Goal: Task Accomplishment & Management: Manage account settings

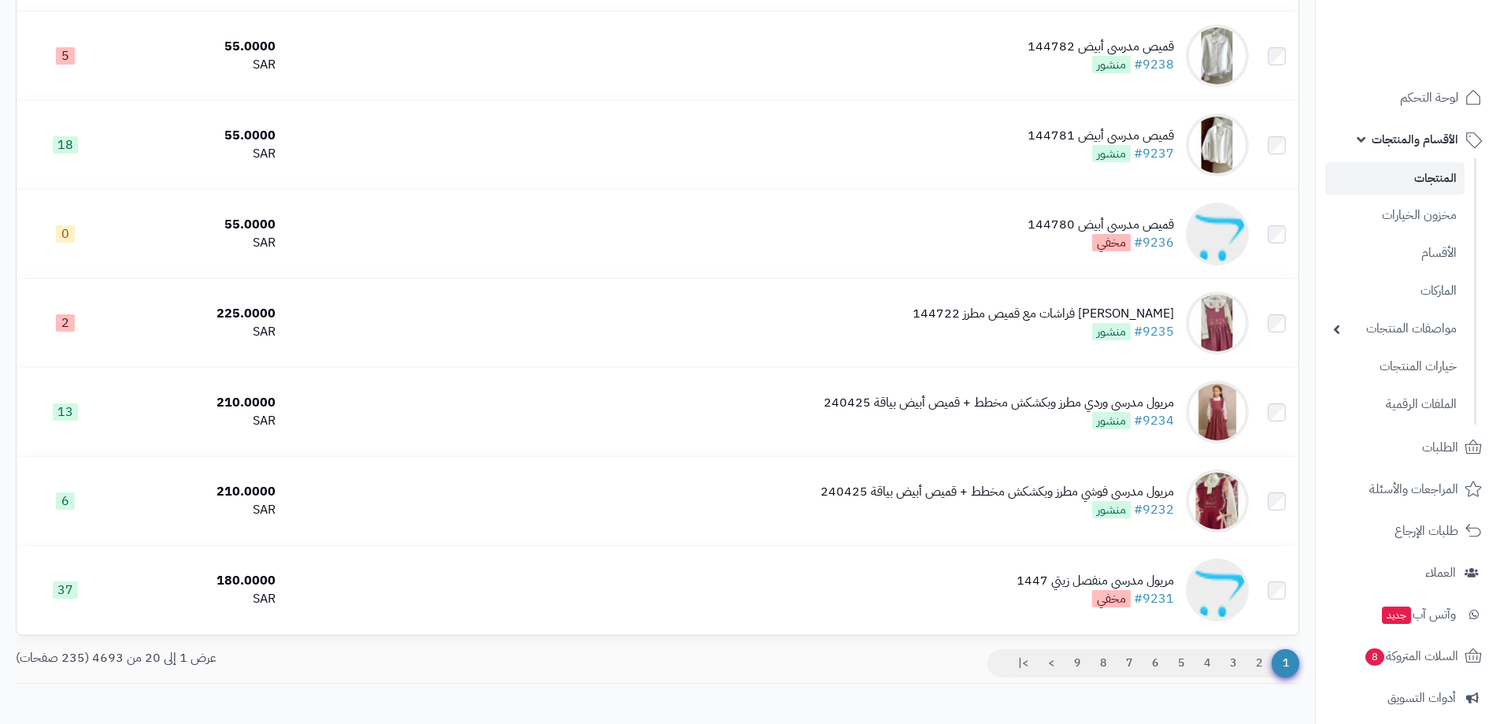
scroll to position [1406, 0]
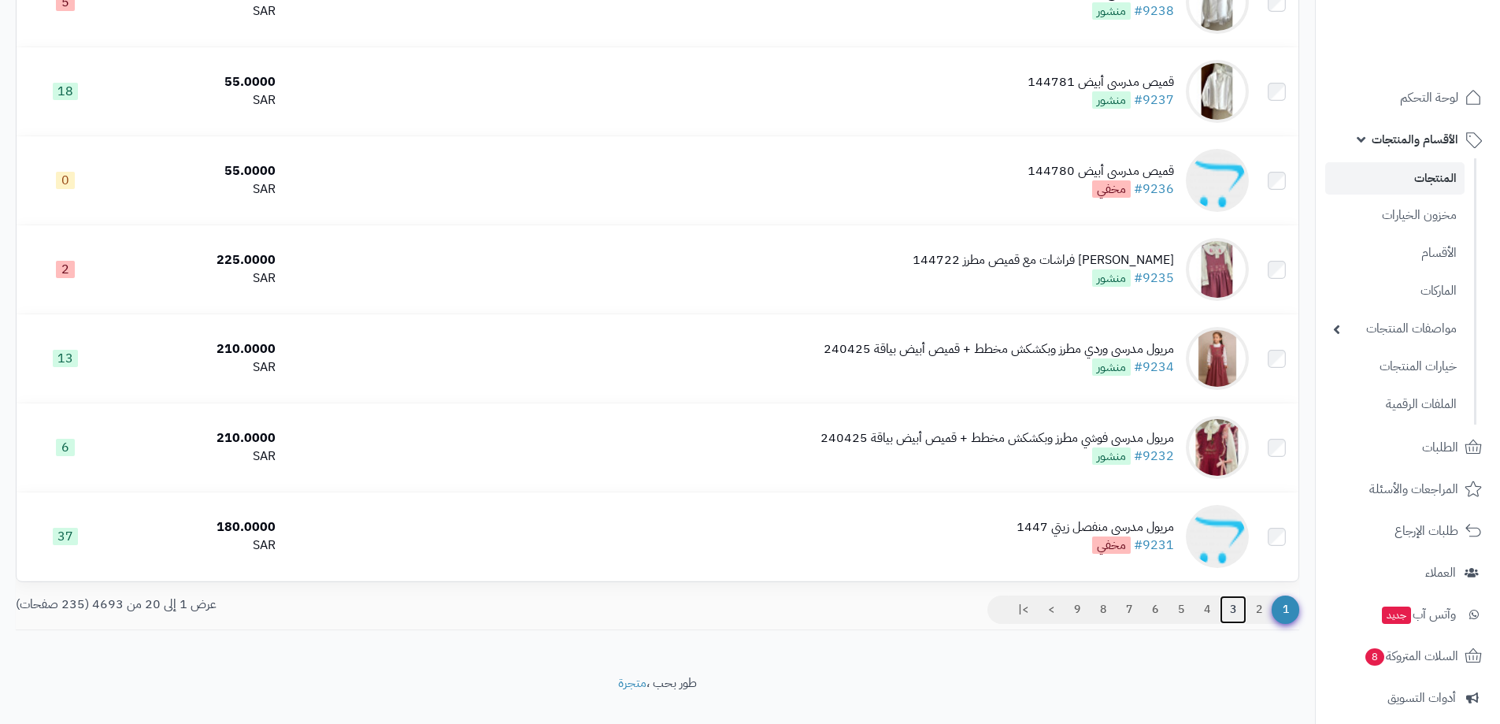
click at [1225, 611] on link "3" at bounding box center [1233, 609] width 27 height 28
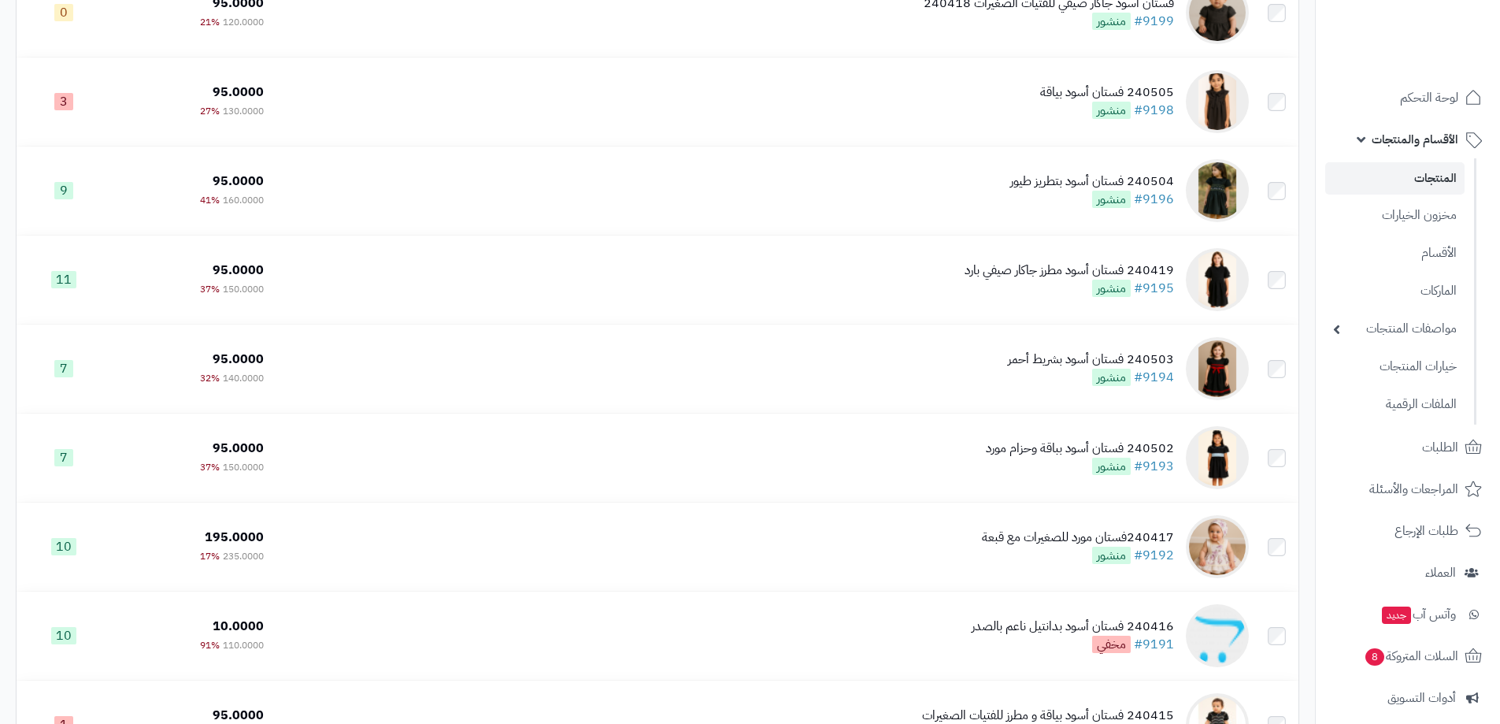
scroll to position [1433, 0]
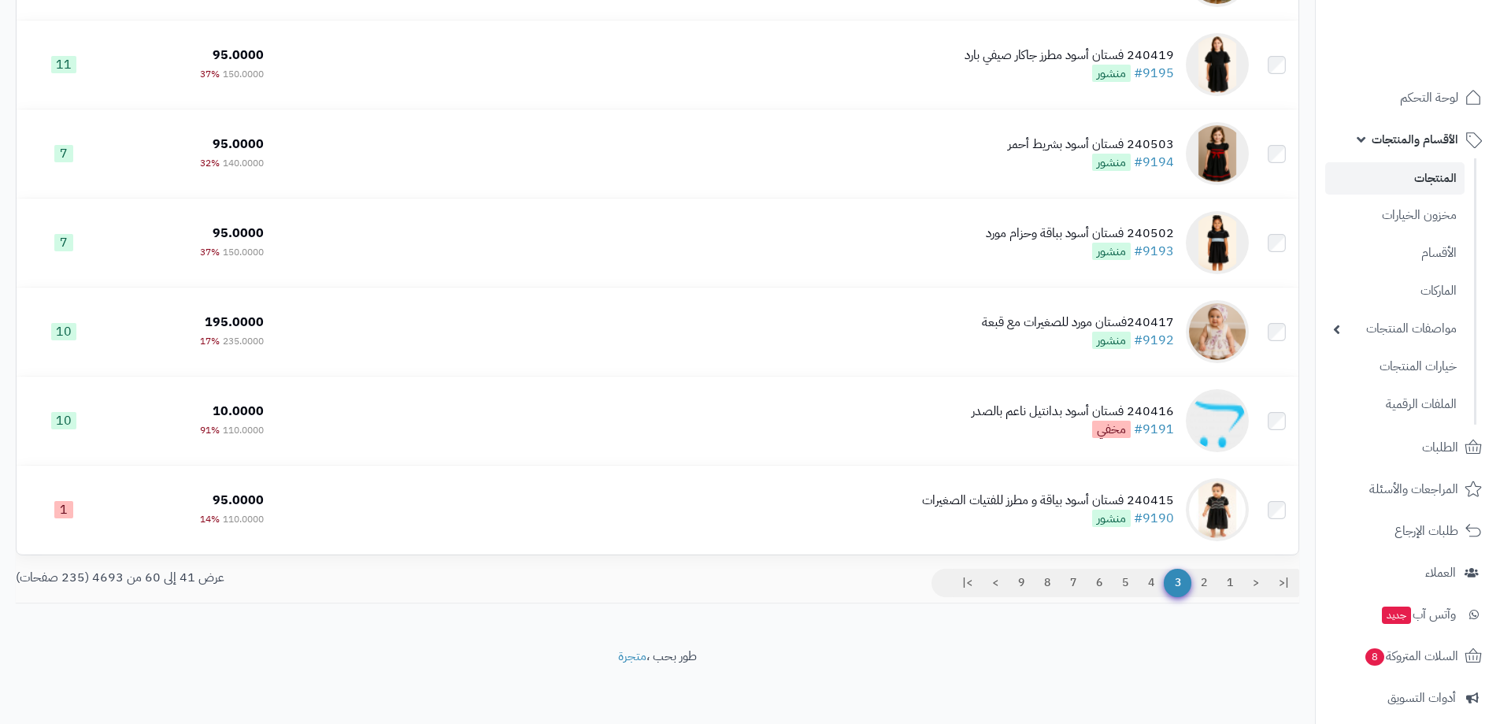
click at [1145, 581] on link "4" at bounding box center [1151, 583] width 27 height 28
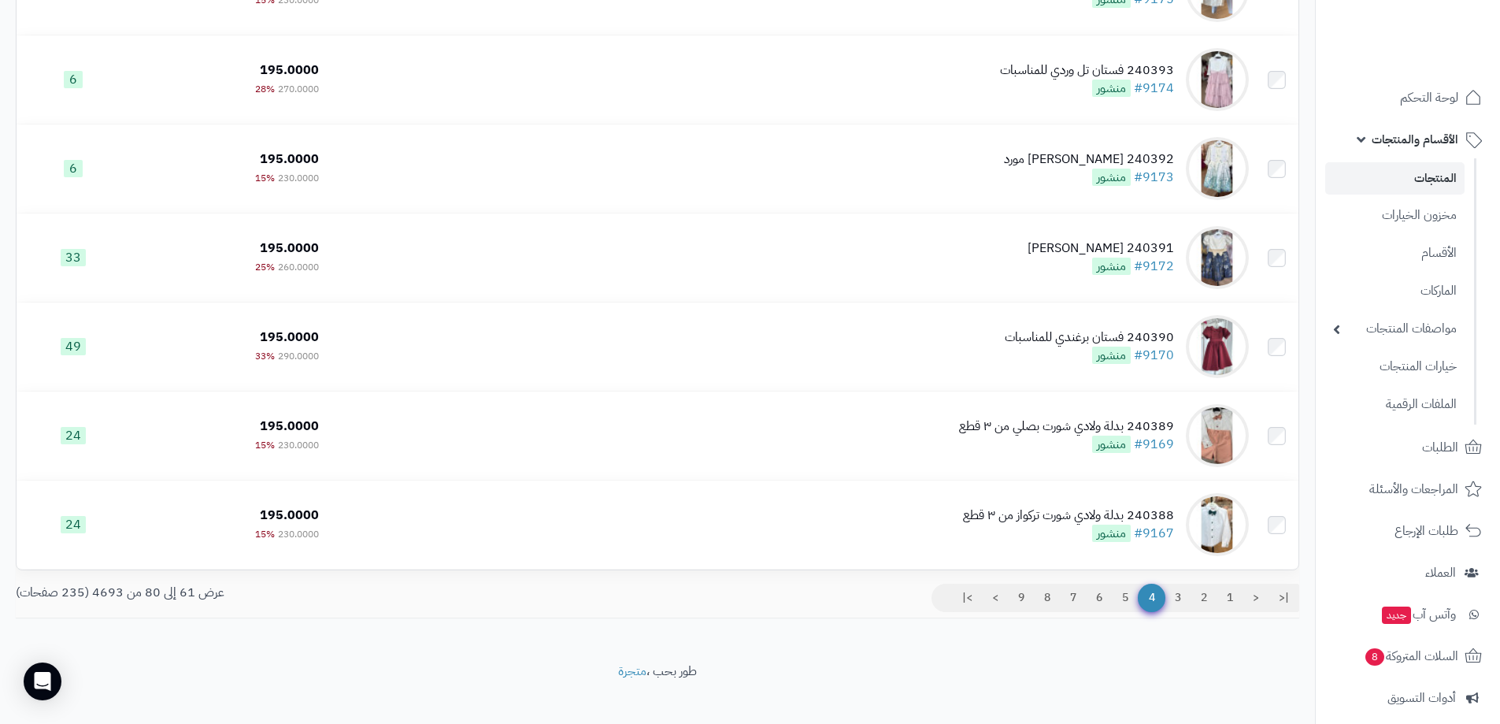
scroll to position [1433, 0]
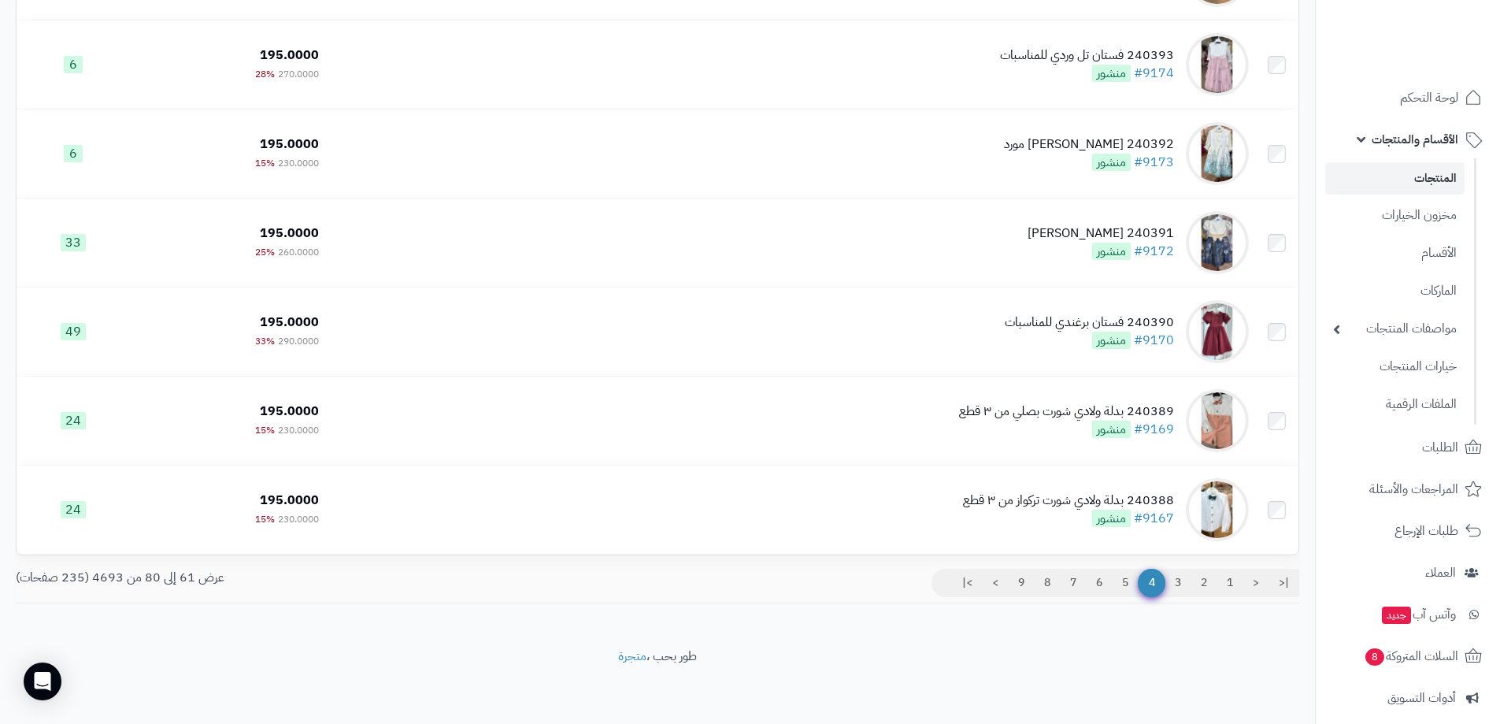
drag, startPoint x: 1511, startPoint y: 88, endPoint x: 1511, endPoint y: 619, distance: 530.8
click at [1125, 588] on link "5" at bounding box center [1125, 583] width 27 height 28
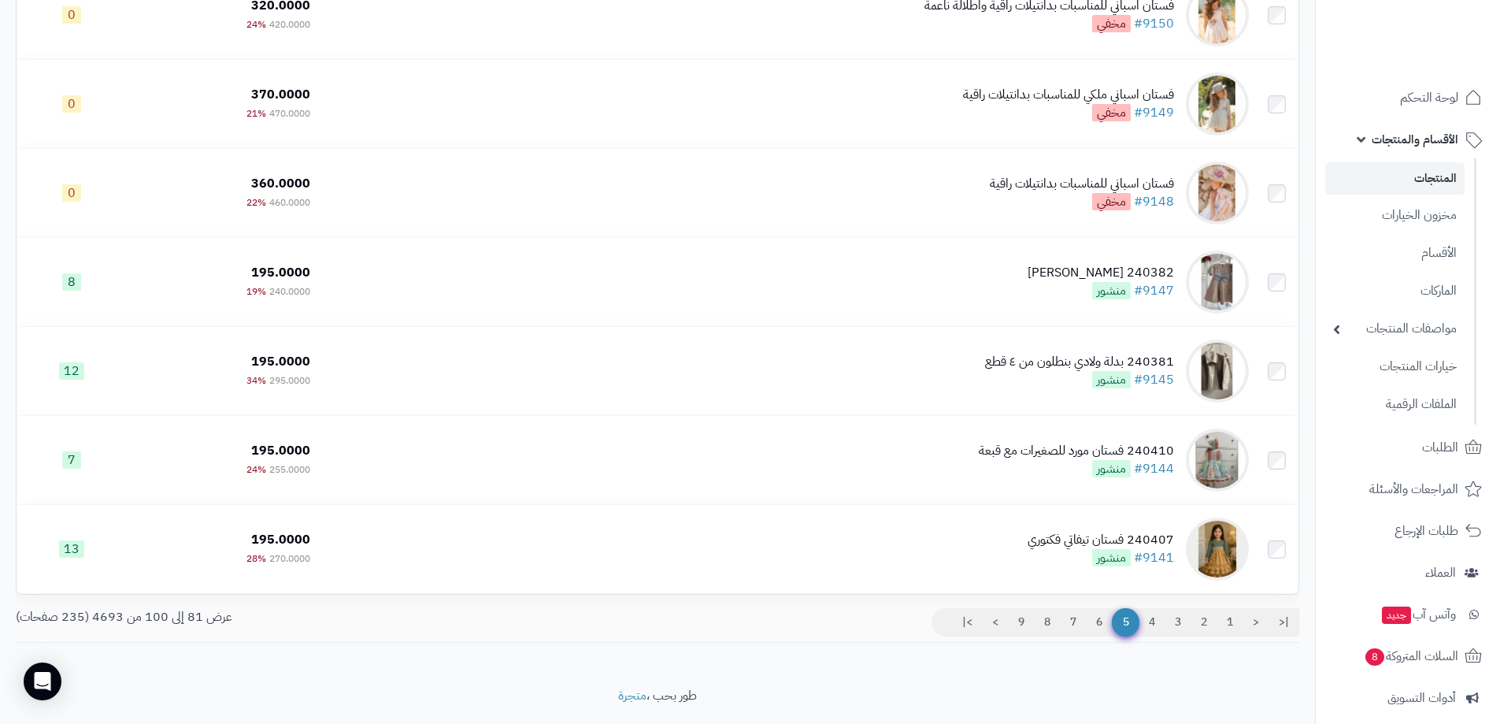
scroll to position [1433, 0]
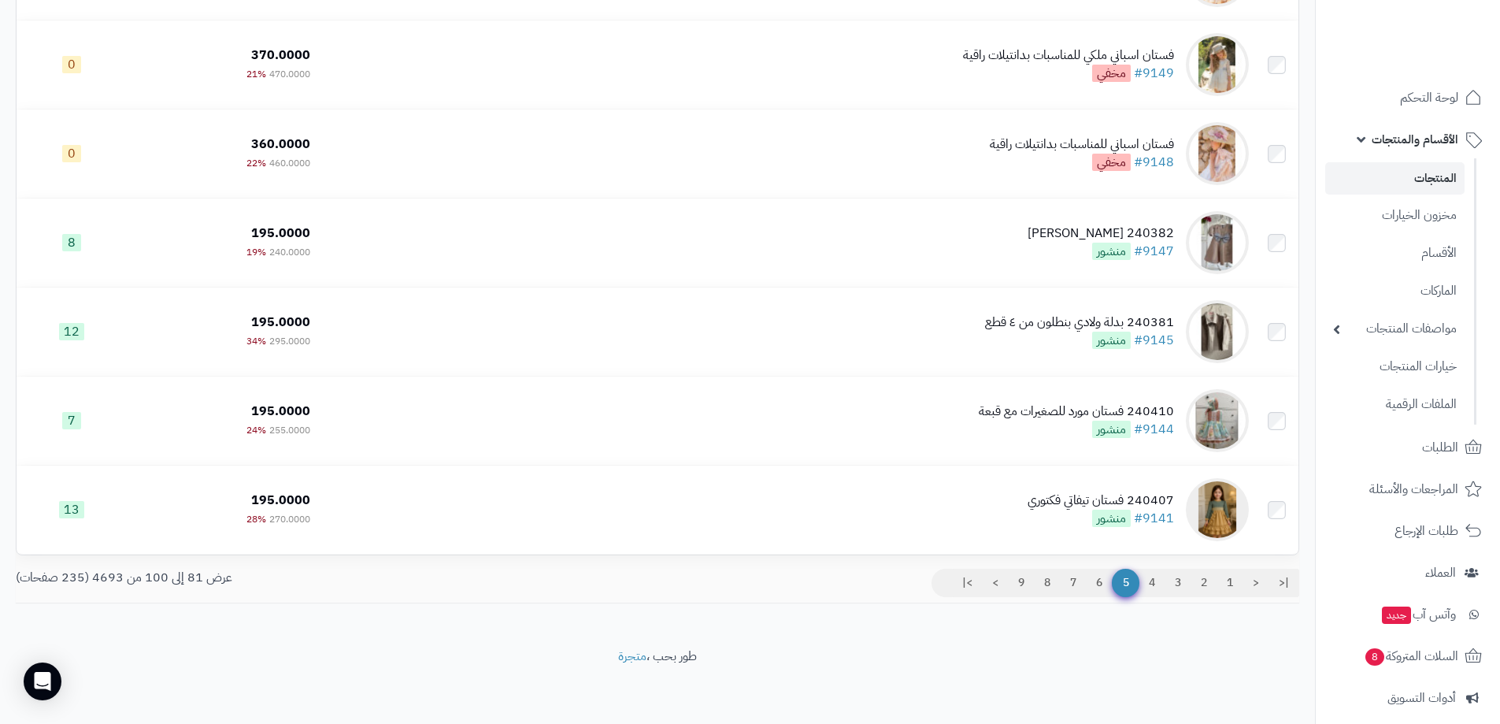
drag, startPoint x: 0, startPoint y: 0, endPoint x: 1511, endPoint y: 631, distance: 1637.7
click at [1139, 581] on link "4" at bounding box center [1152, 583] width 27 height 28
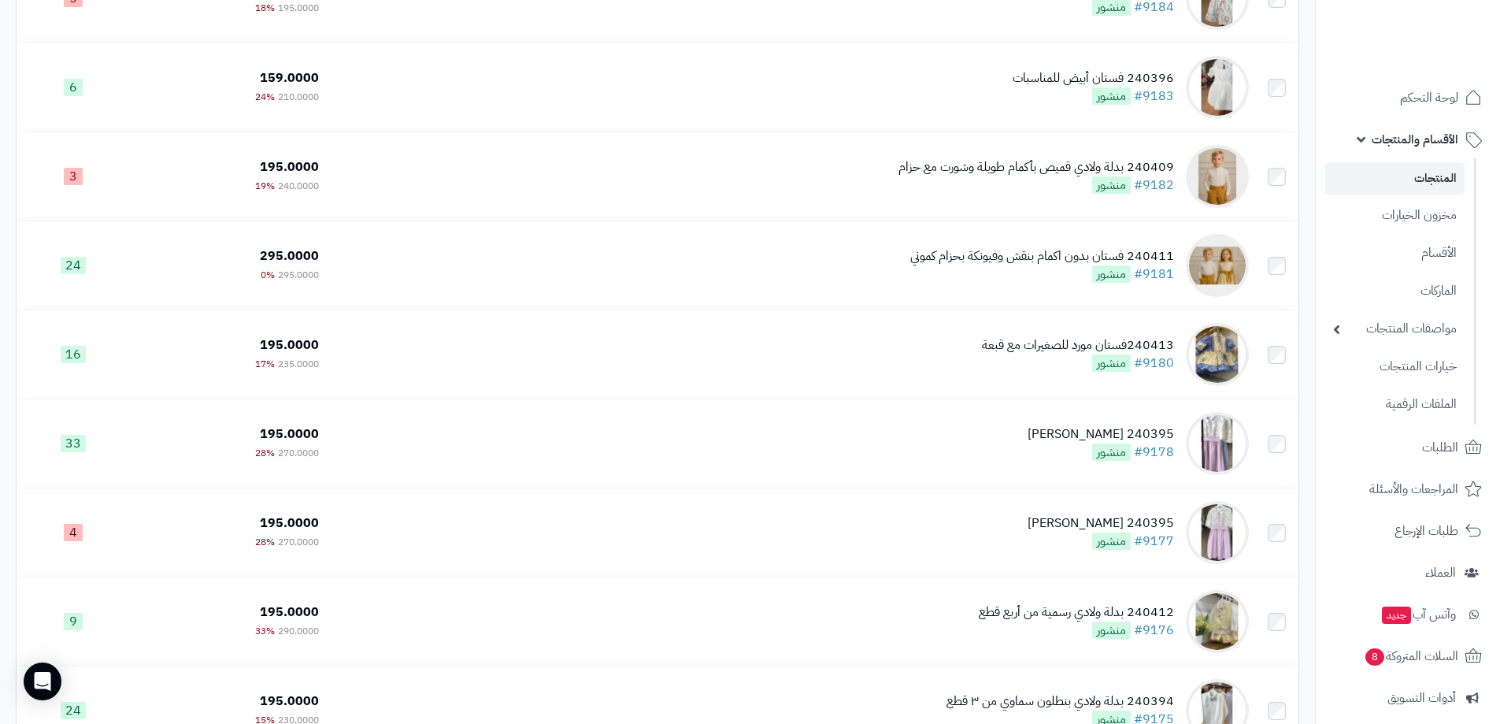
scroll to position [706, 0]
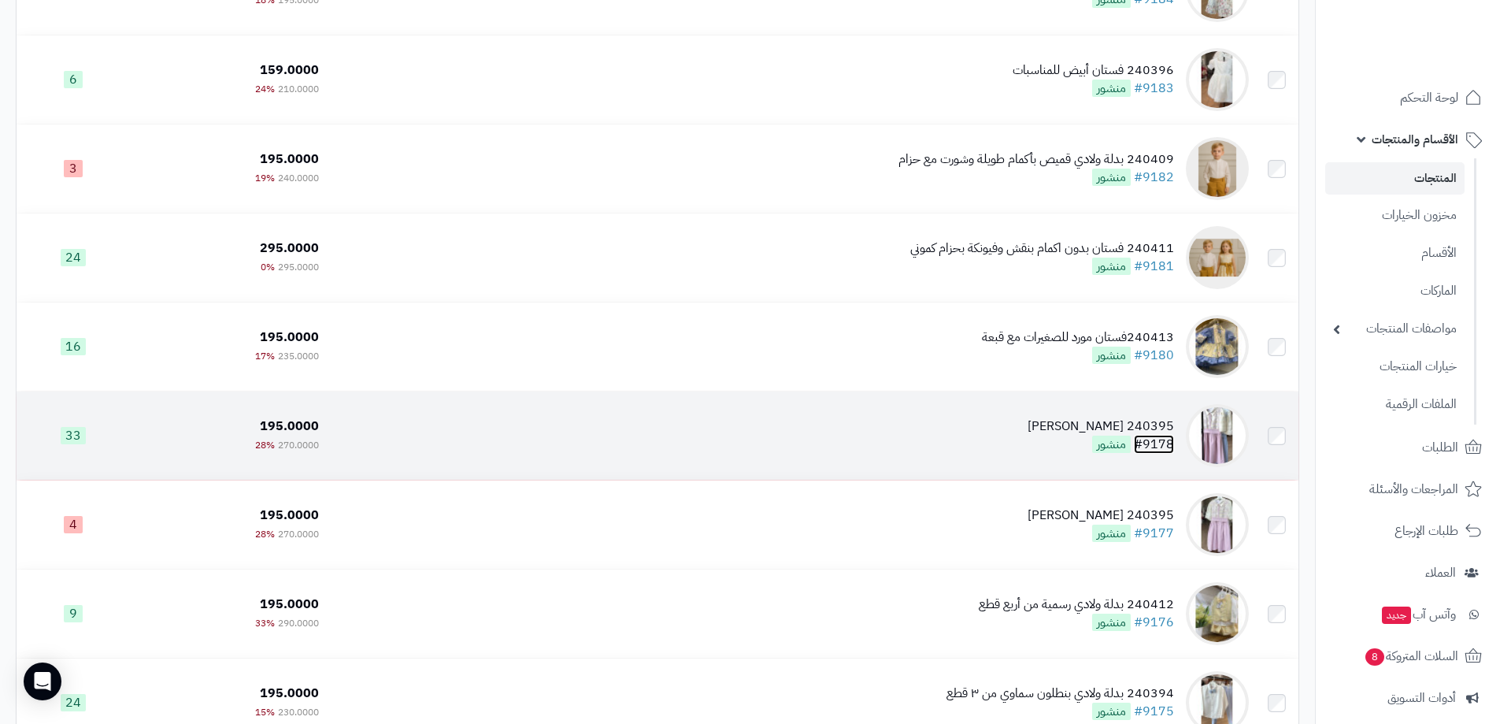
click at [1153, 446] on link "#9178" at bounding box center [1154, 444] width 40 height 19
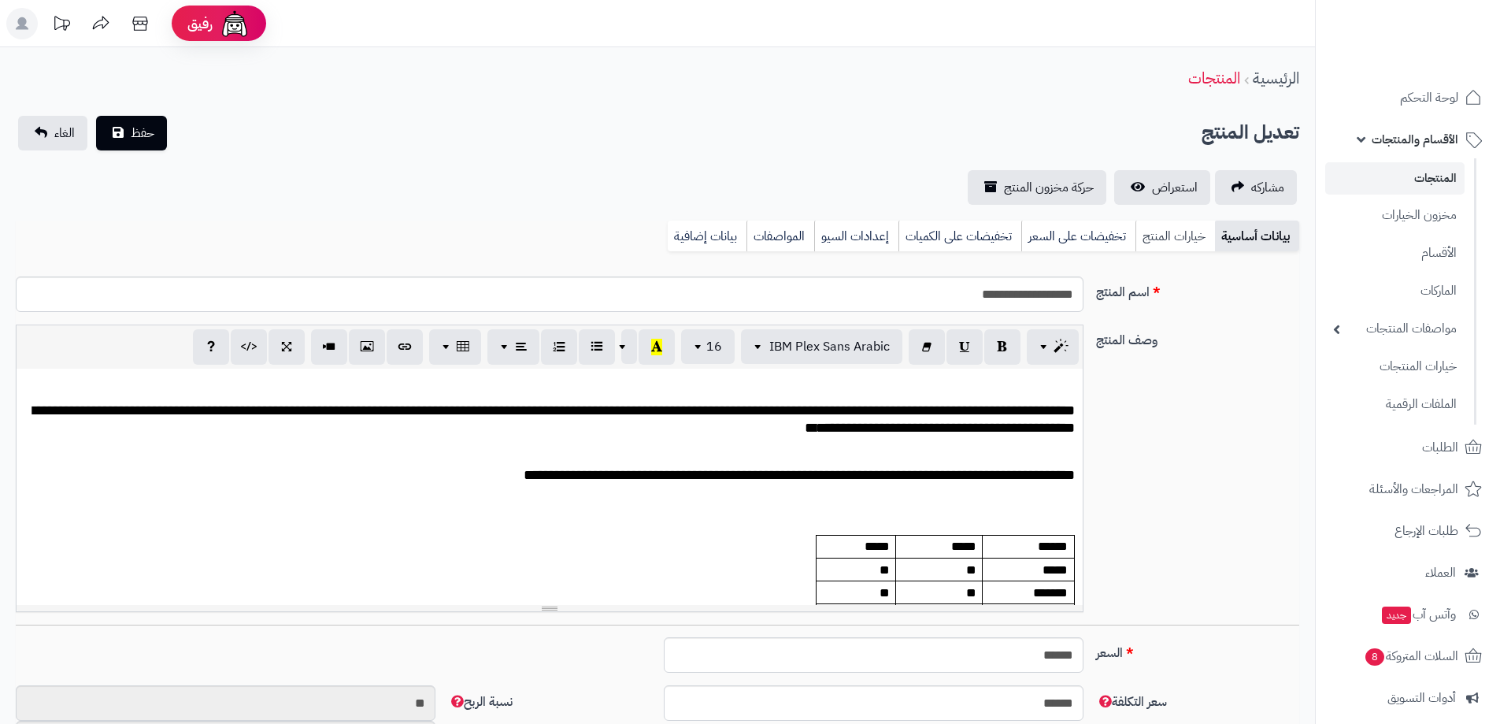
scroll to position [287, 0]
click at [1158, 240] on link "خيارات المنتج" at bounding box center [1176, 237] width 80 height 32
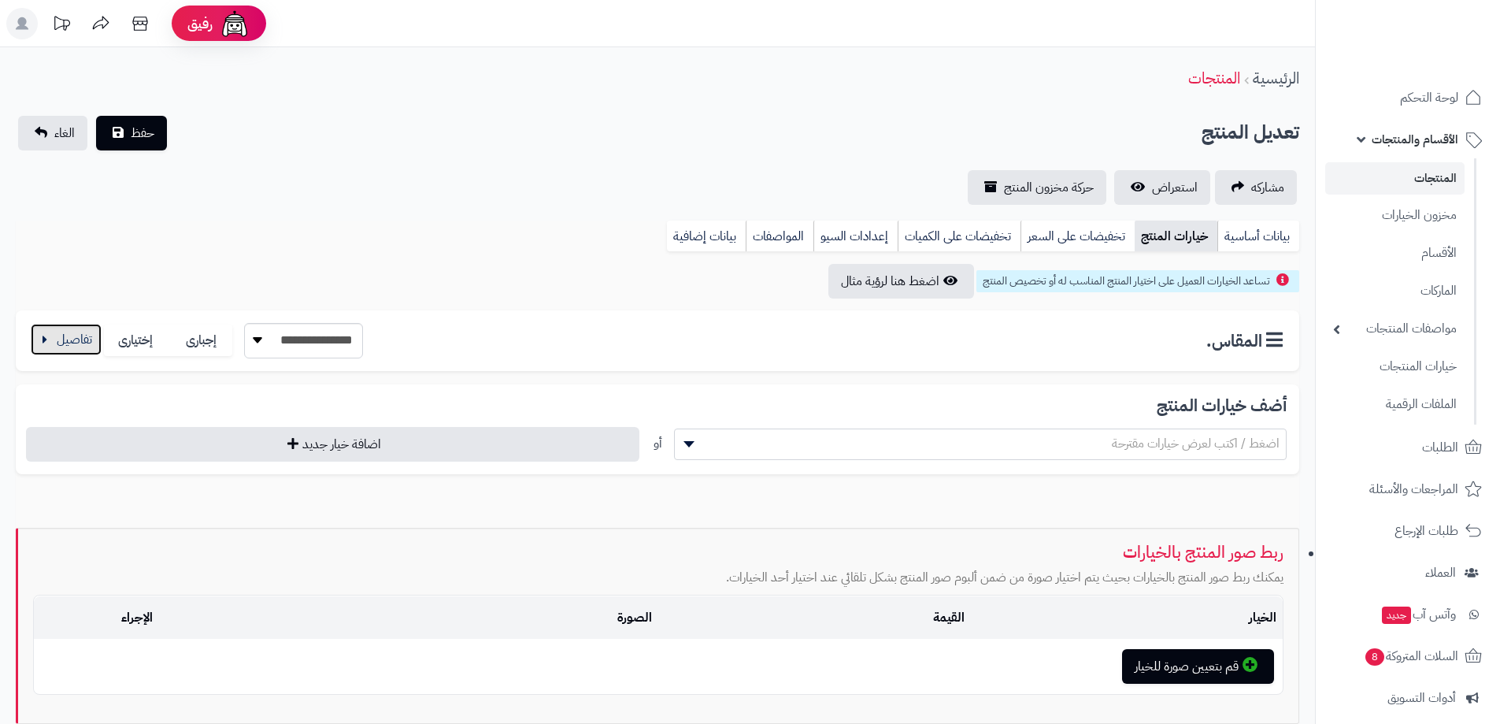
click at [53, 349] on button "button" at bounding box center [66, 340] width 71 height 32
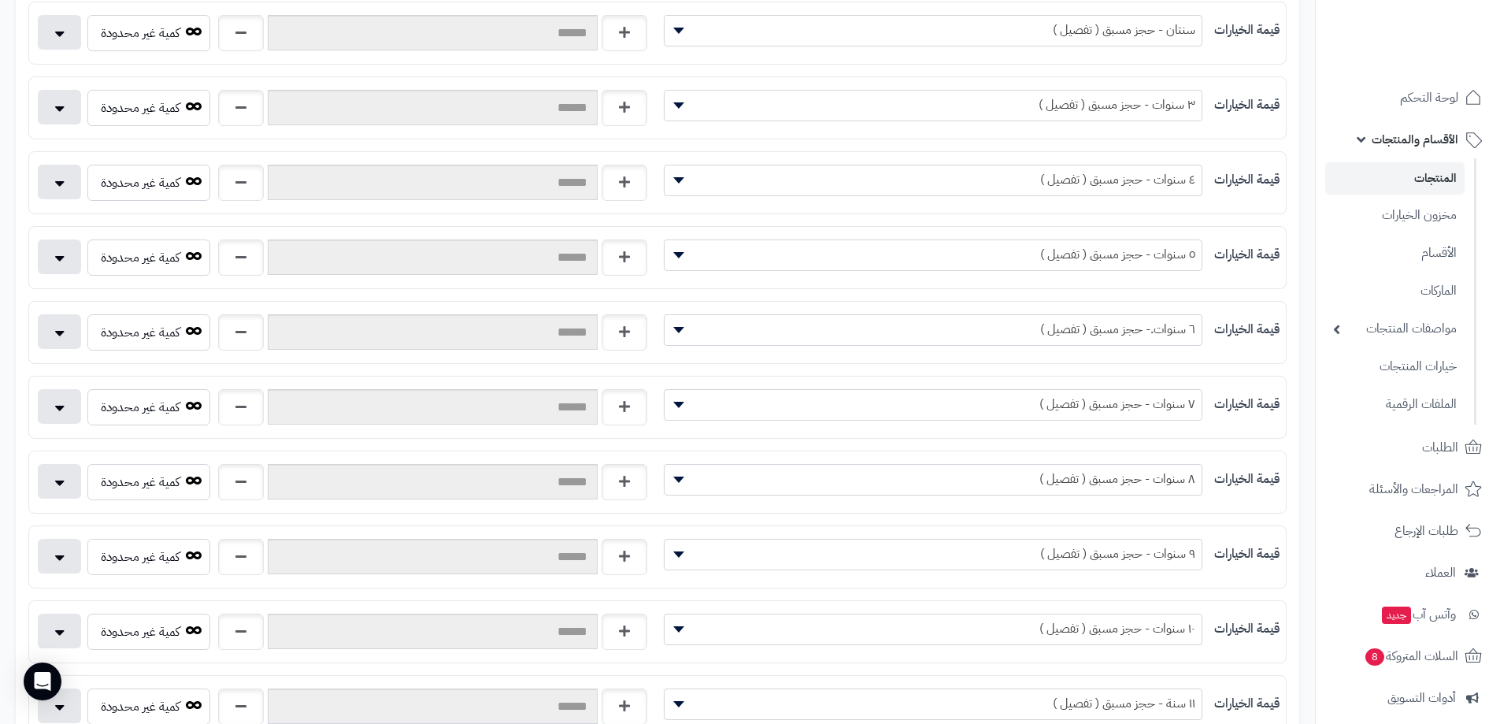
scroll to position [371, 0]
click at [69, 333] on button "button" at bounding box center [59, 328] width 43 height 35
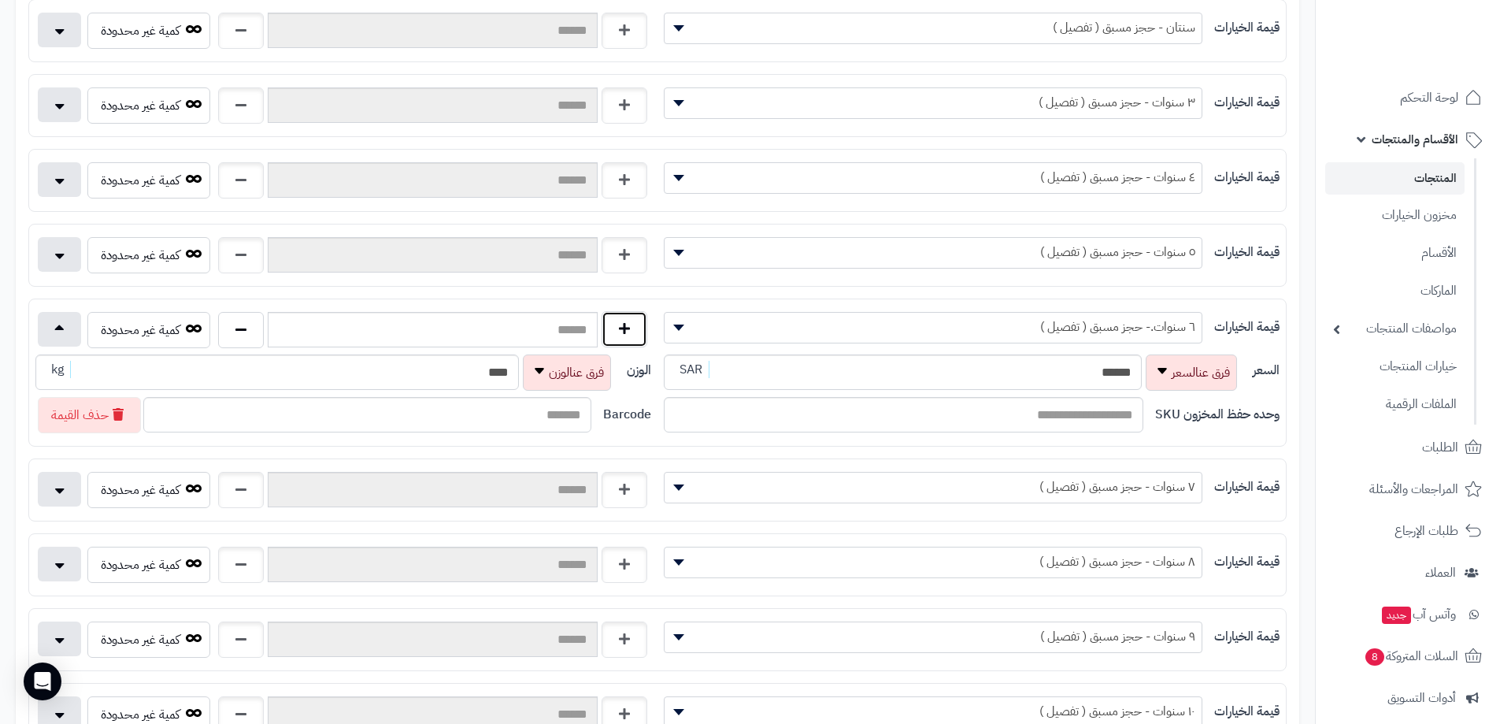
click at [638, 329] on button "button" at bounding box center [625, 329] width 46 height 36
type input "*"
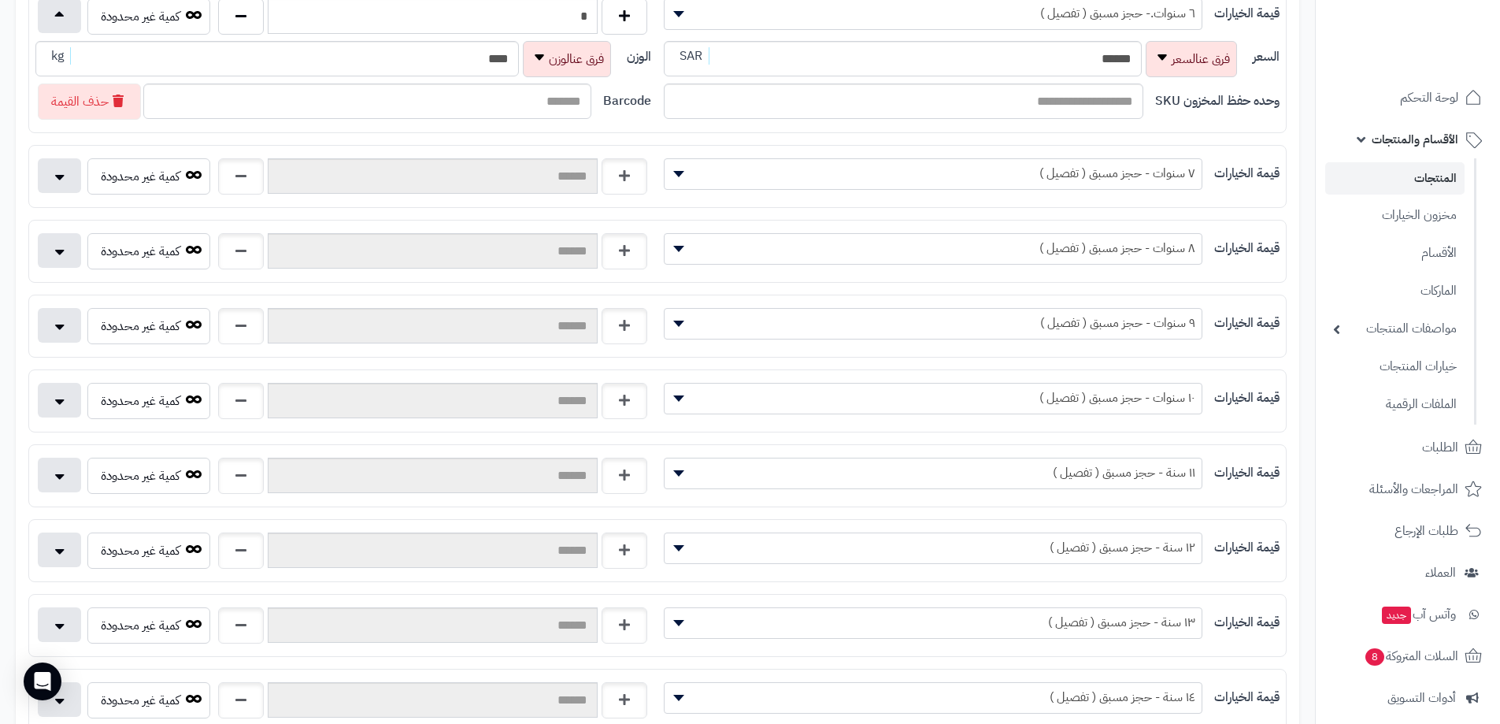
scroll to position [720, 0]
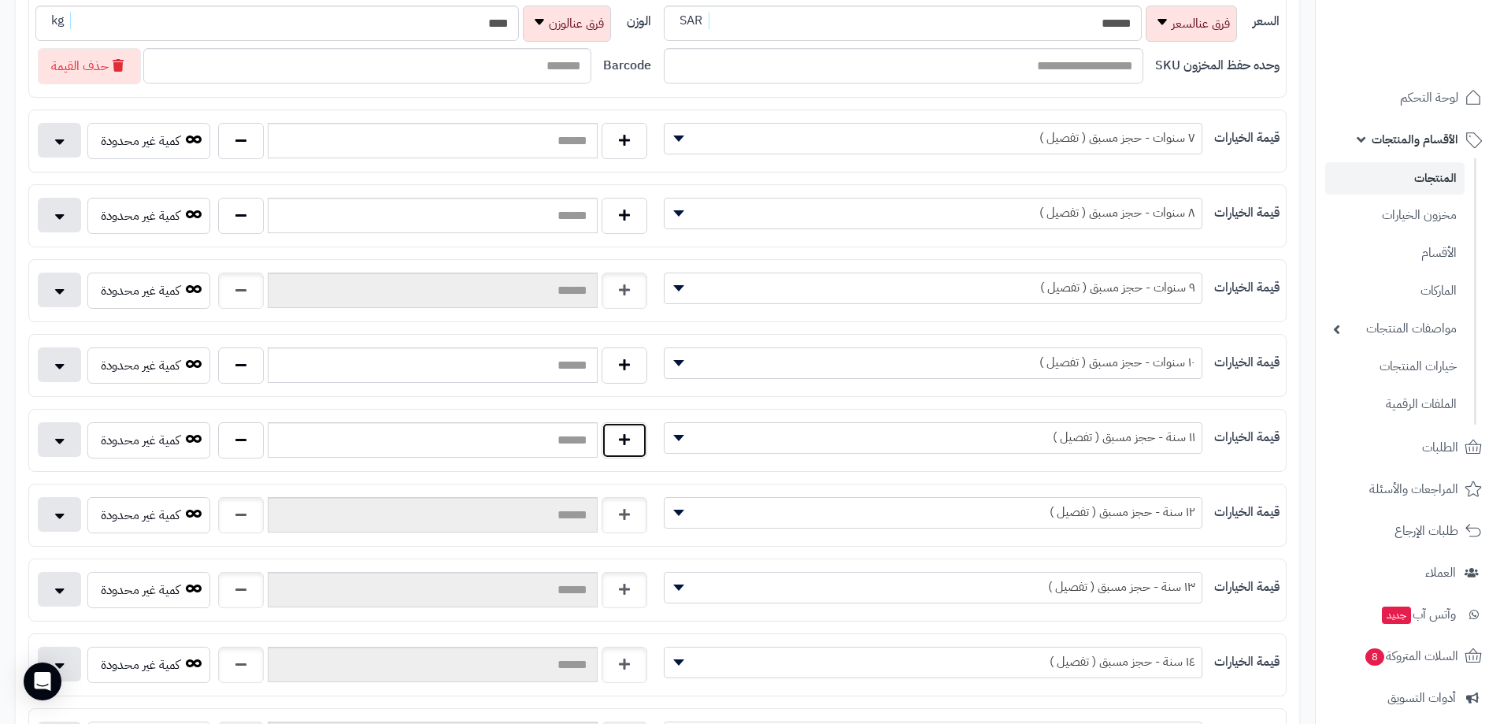
drag, startPoint x: 623, startPoint y: 436, endPoint x: 622, endPoint y: 389, distance: 47.3
click at [621, 428] on button "button" at bounding box center [625, 440] width 46 height 36
type input "*"
click at [625, 373] on button "button" at bounding box center [625, 365] width 46 height 36
type input "*"
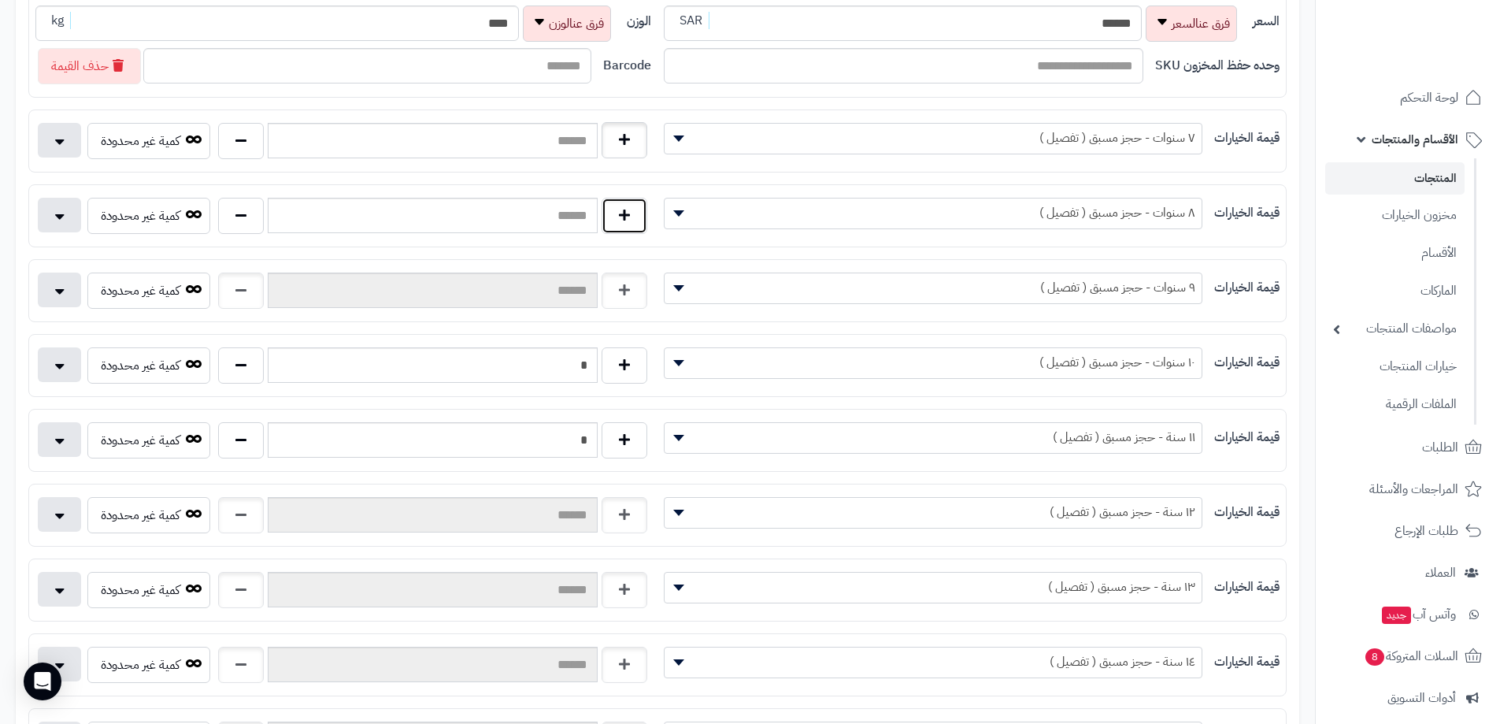
drag, startPoint x: 610, startPoint y: 211, endPoint x: 613, endPoint y: 153, distance: 58.4
click at [610, 206] on button "button" at bounding box center [625, 216] width 46 height 36
type input "*"
click at [614, 152] on button "button" at bounding box center [625, 140] width 46 height 36
type input "*"
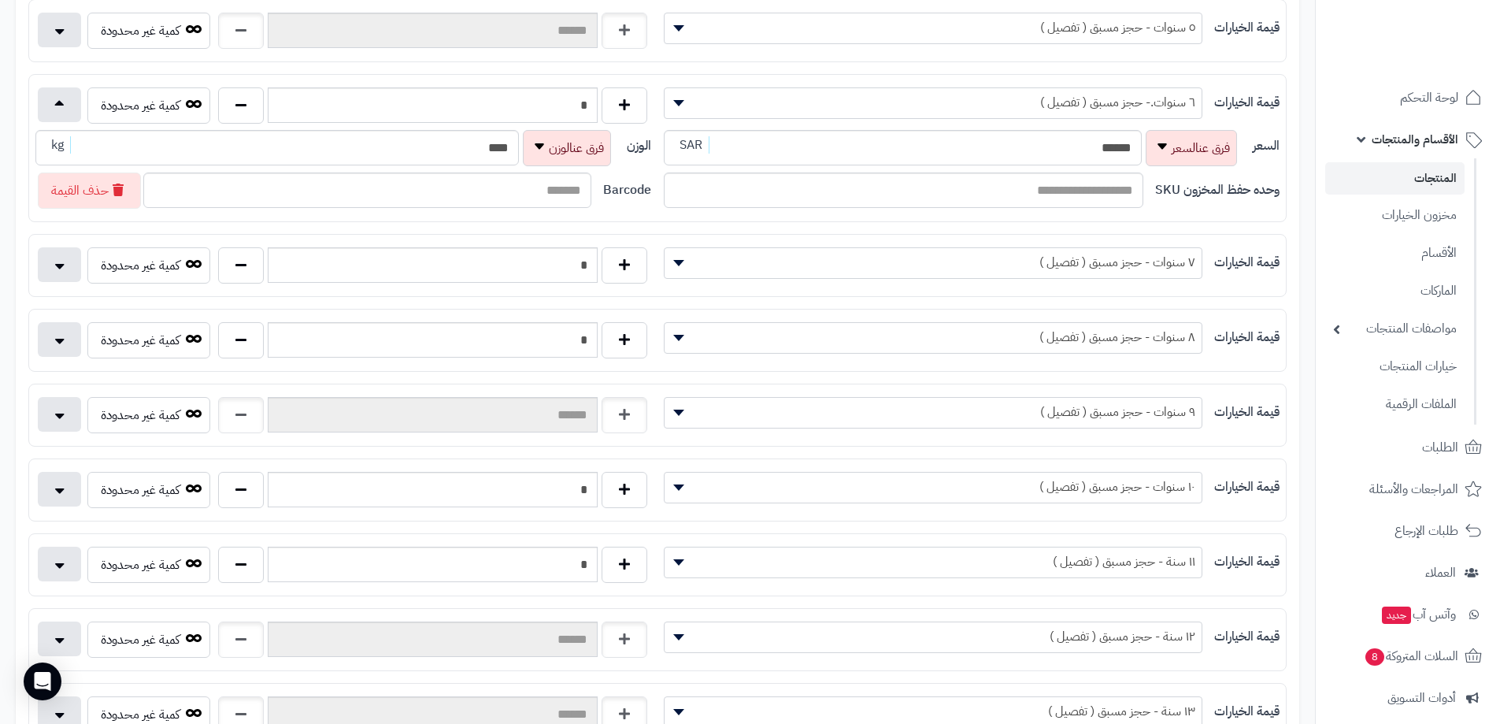
scroll to position [586, 0]
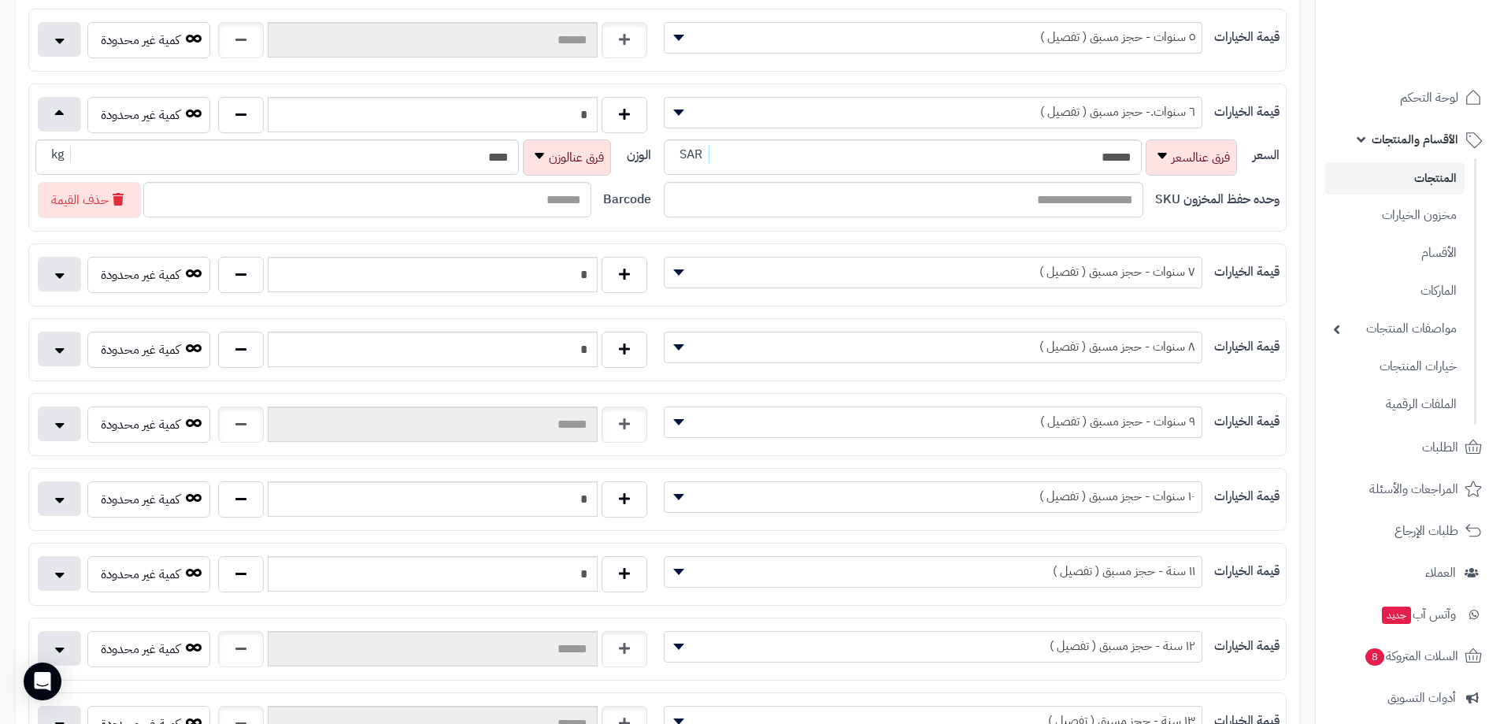
click at [1071, 286] on span "٧ سنوات - حجز مسبق ( تفصيل )" at bounding box center [933, 273] width 539 height 32
type input "*"
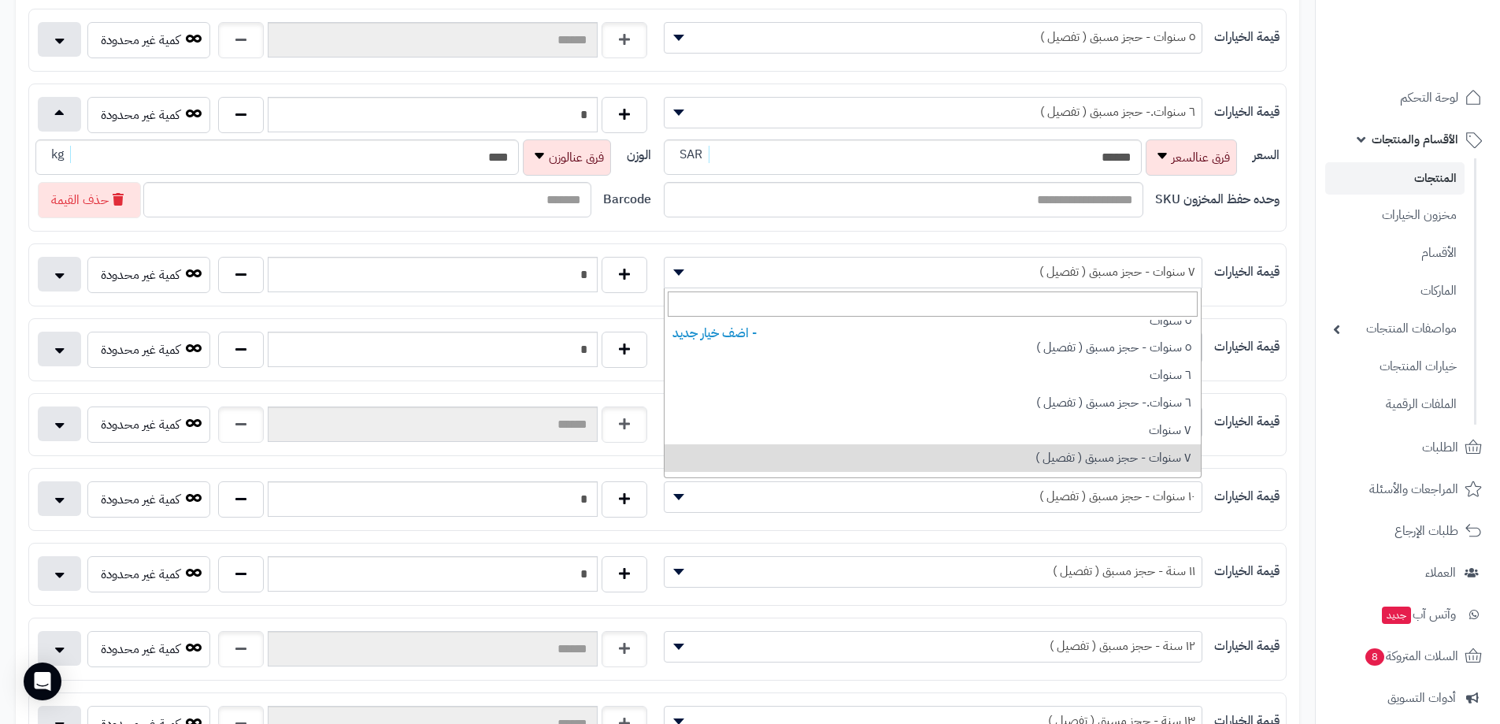
scroll to position [580, 0]
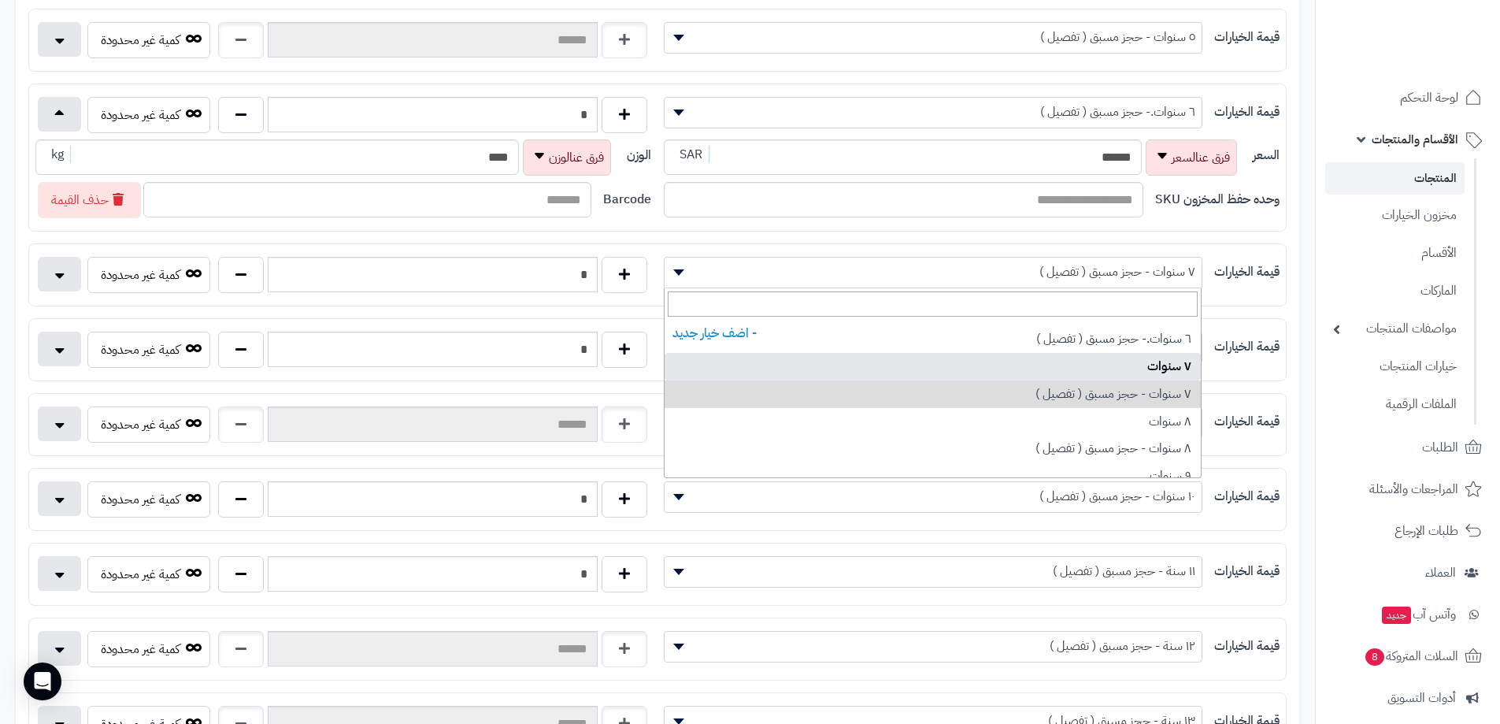
select select "***"
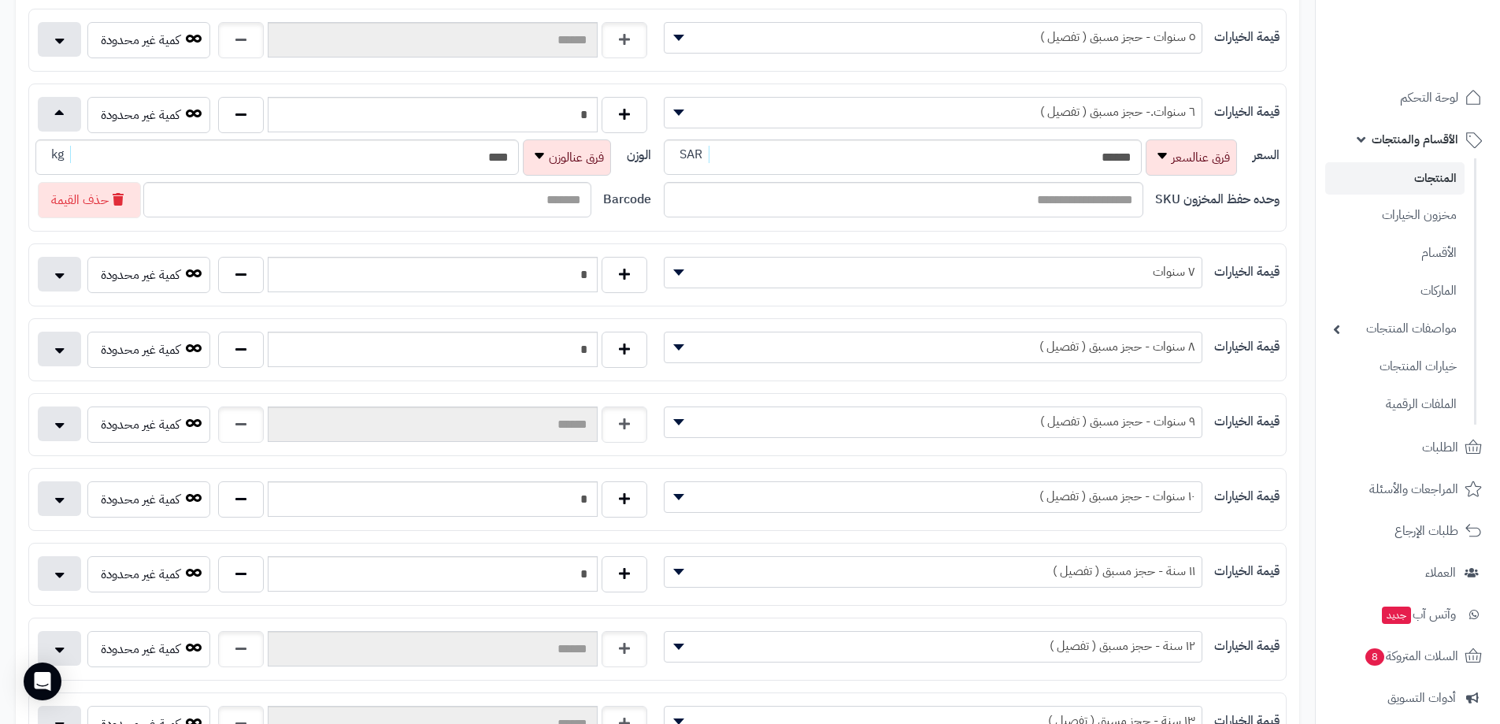
click at [1021, 345] on span "٨ سنوات - حجز مسبق ( تفصيل )" at bounding box center [933, 347] width 537 height 24
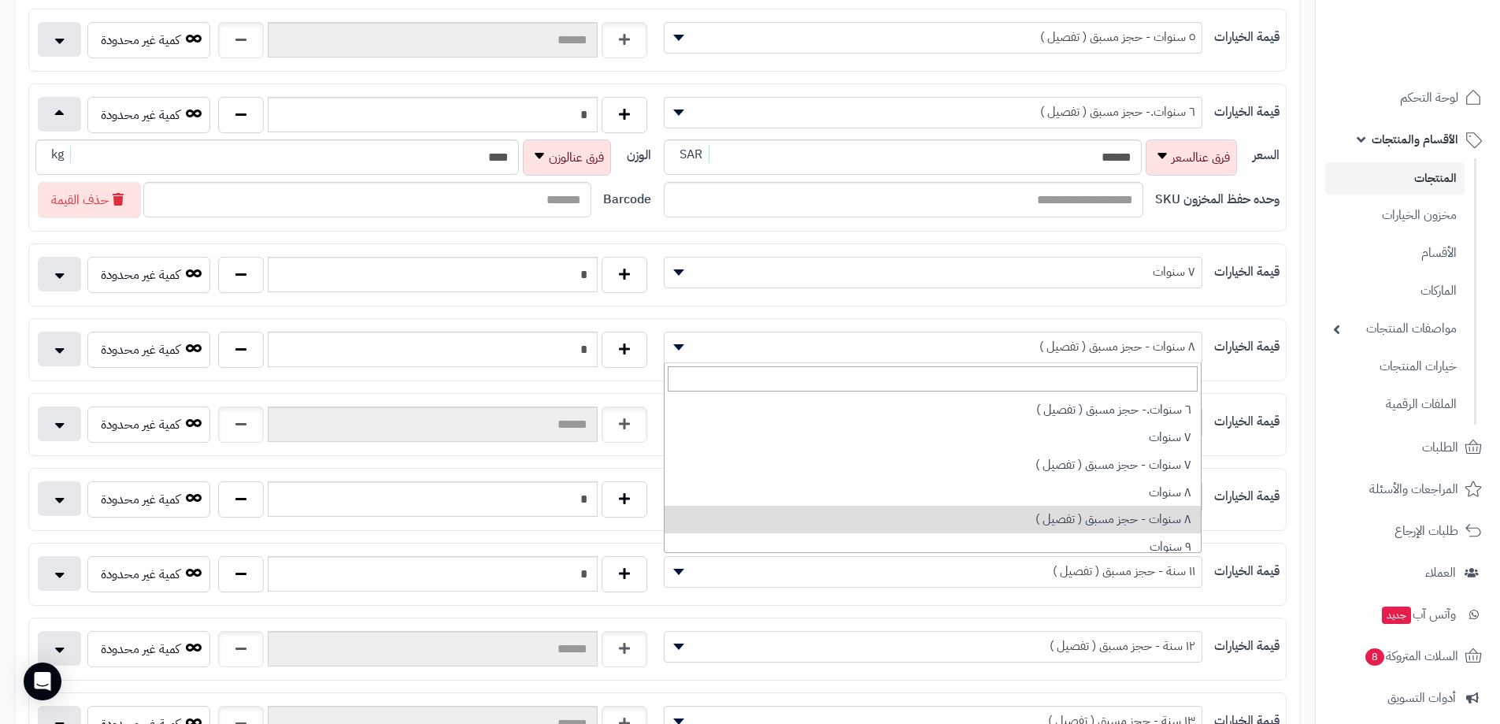
scroll to position [582, 0]
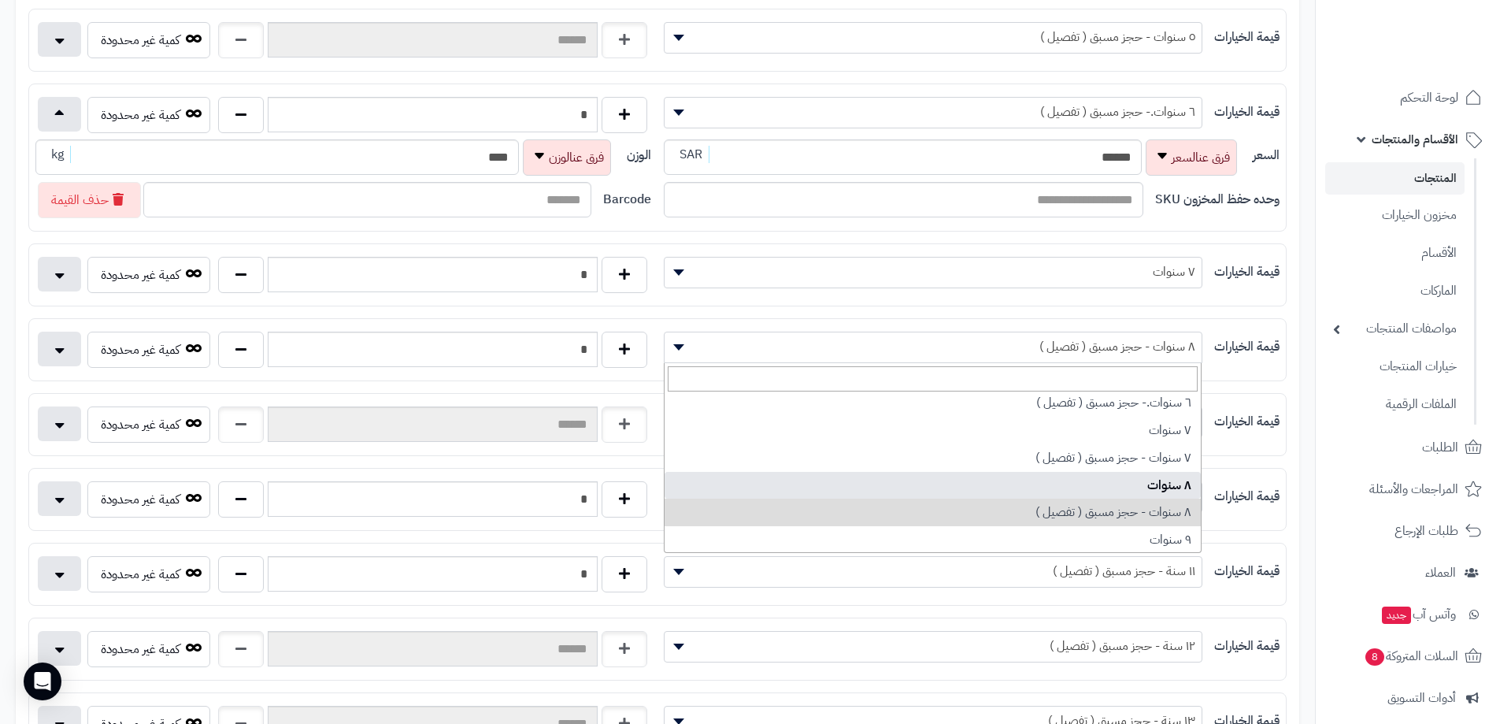
select select "***"
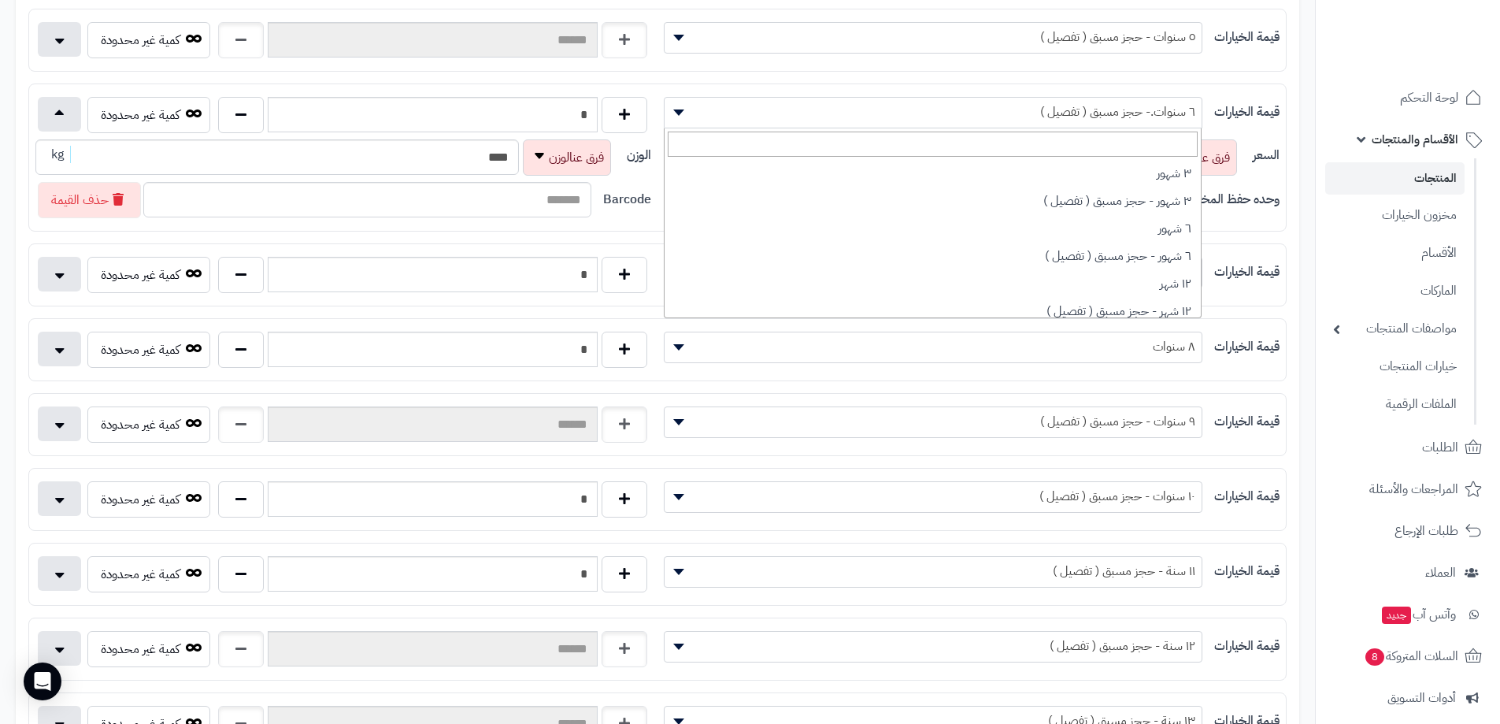
click at [828, 115] on span "٦ سنوات.- حجز مسبق ( تفصيل )" at bounding box center [933, 112] width 537 height 24
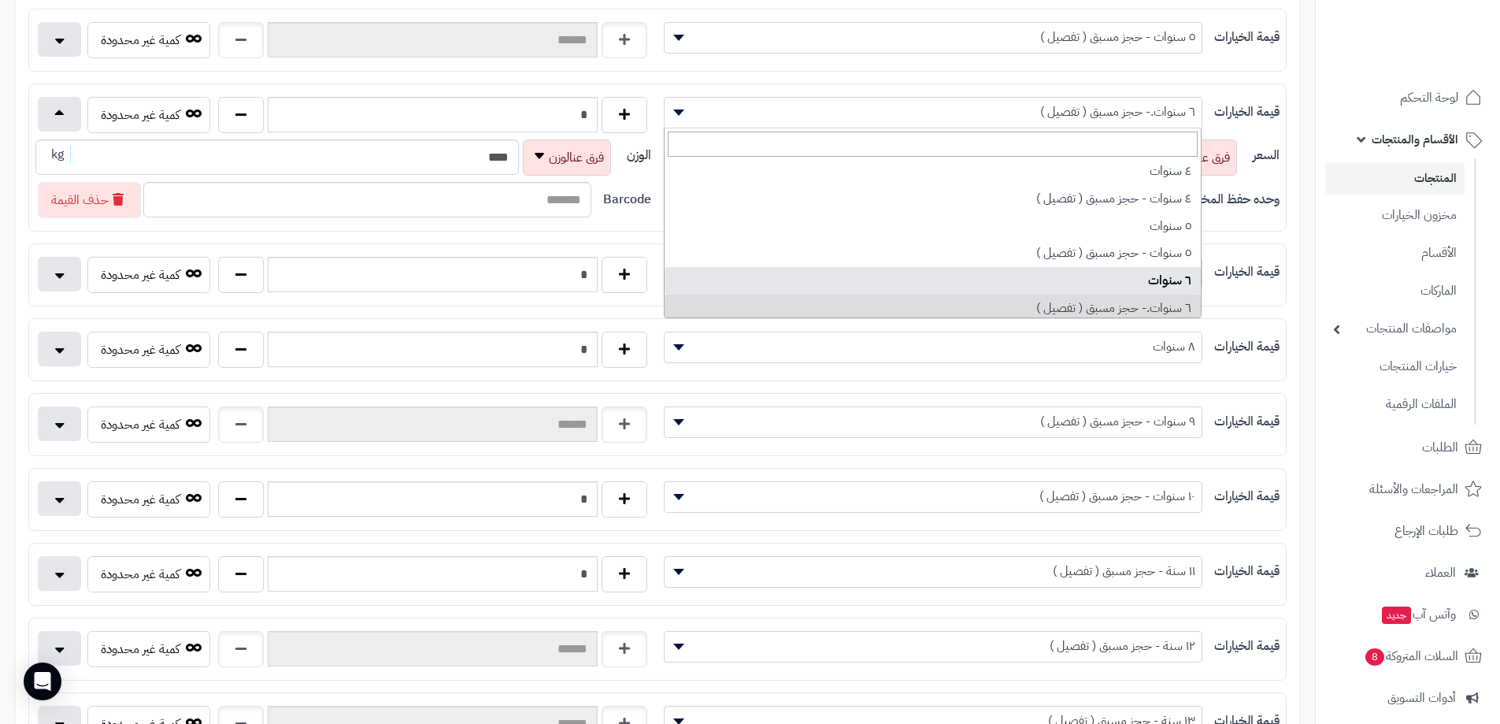
select select "***"
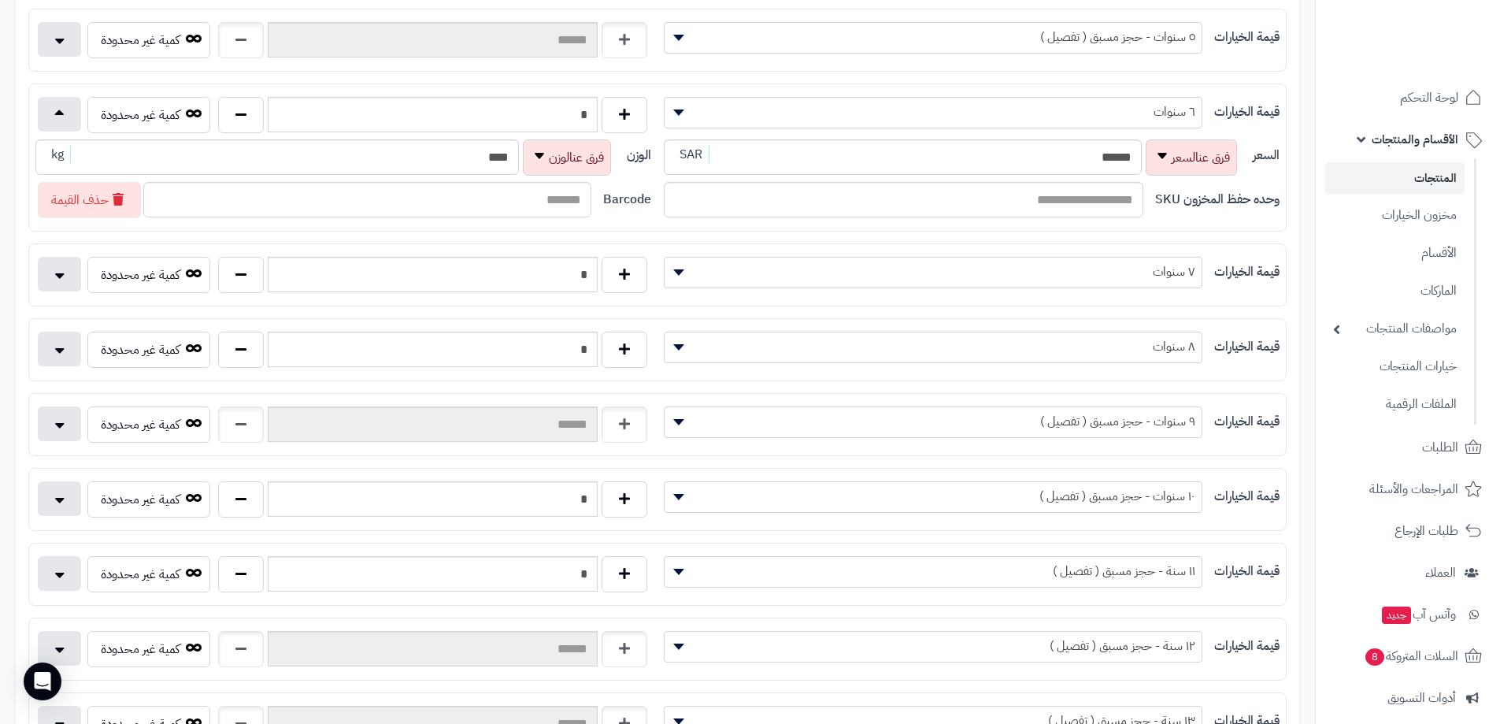
click at [867, 494] on span "١٠ سنوات - حجز مسبق ( تفصيل )" at bounding box center [933, 496] width 537 height 24
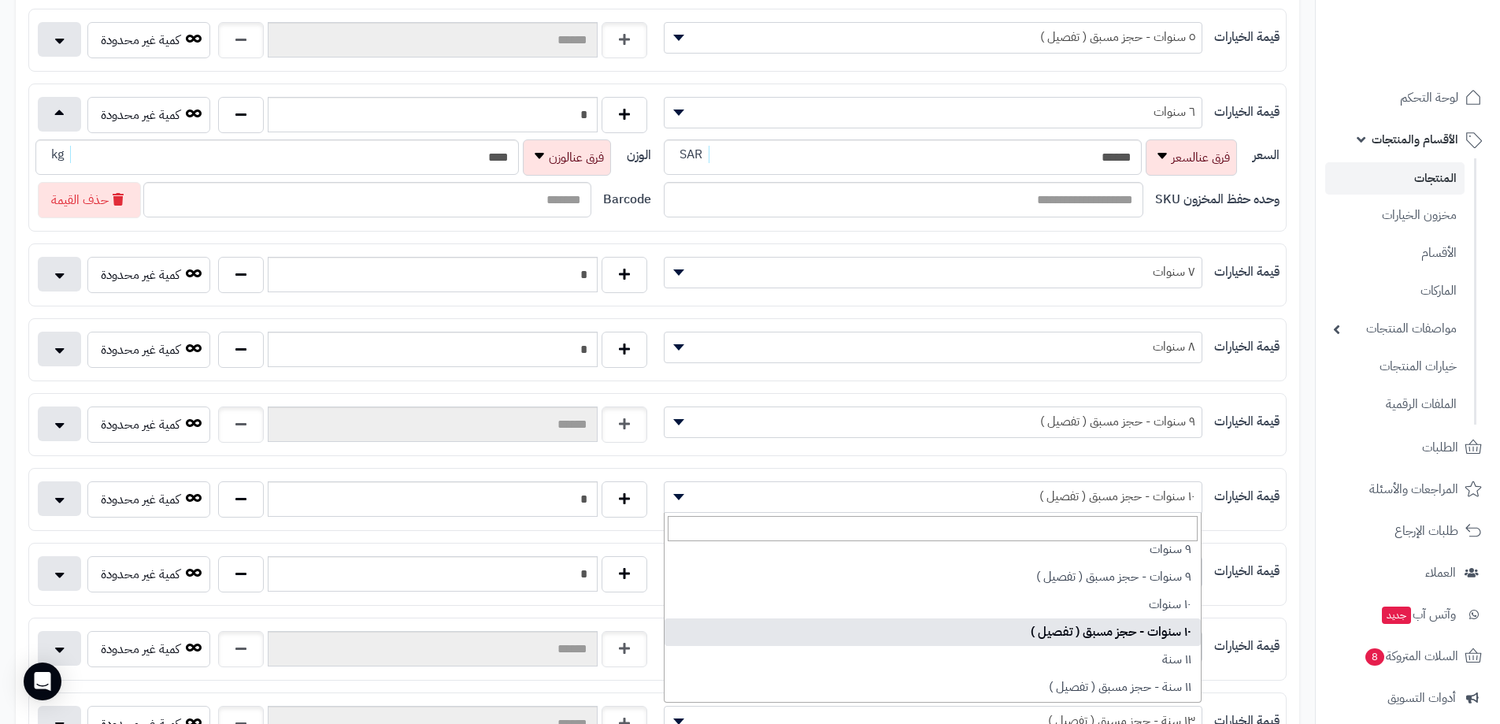
scroll to position [729, 0]
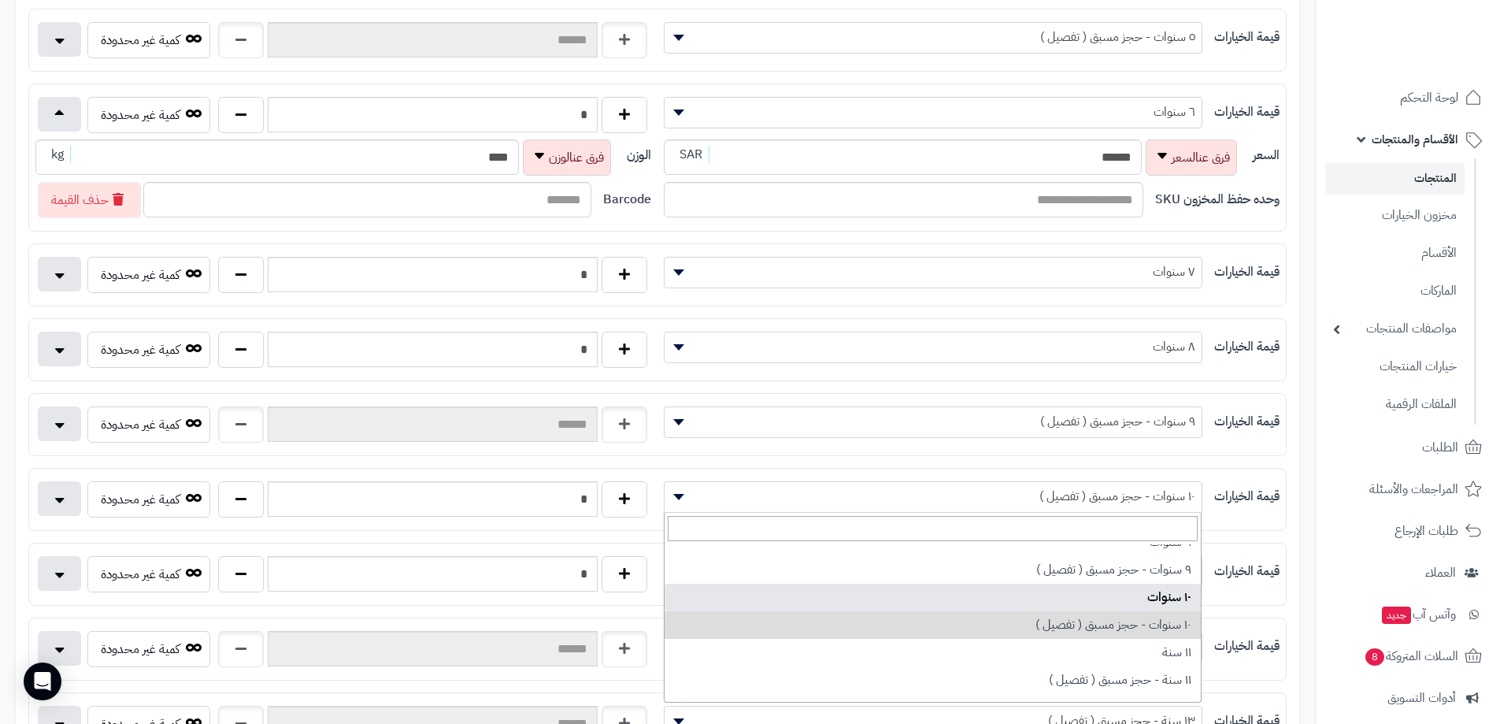
select select "***"
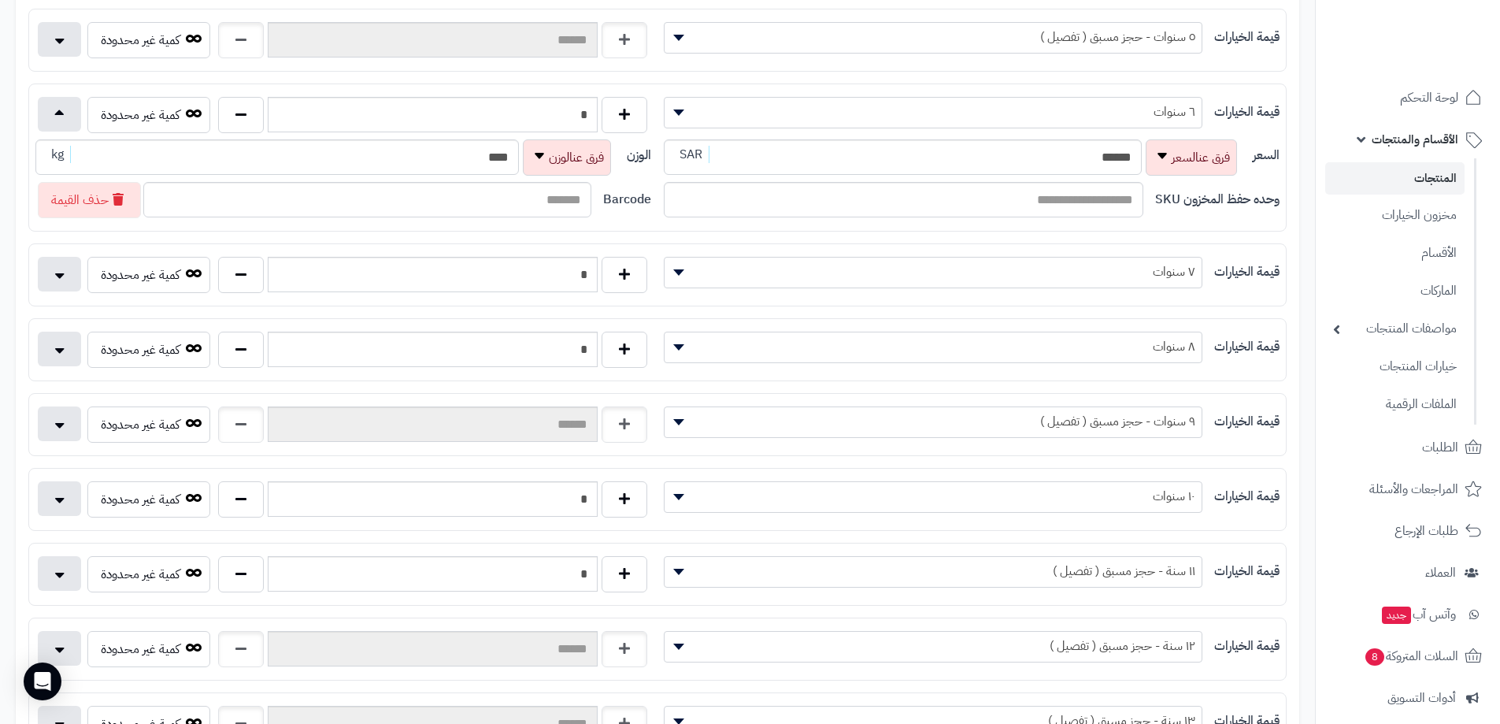
click at [766, 595] on div "**********" at bounding box center [657, 574] width 1257 height 49
click at [755, 581] on span "١١ سنة - حجز مسبق ( تفصيل )" at bounding box center [933, 571] width 537 height 24
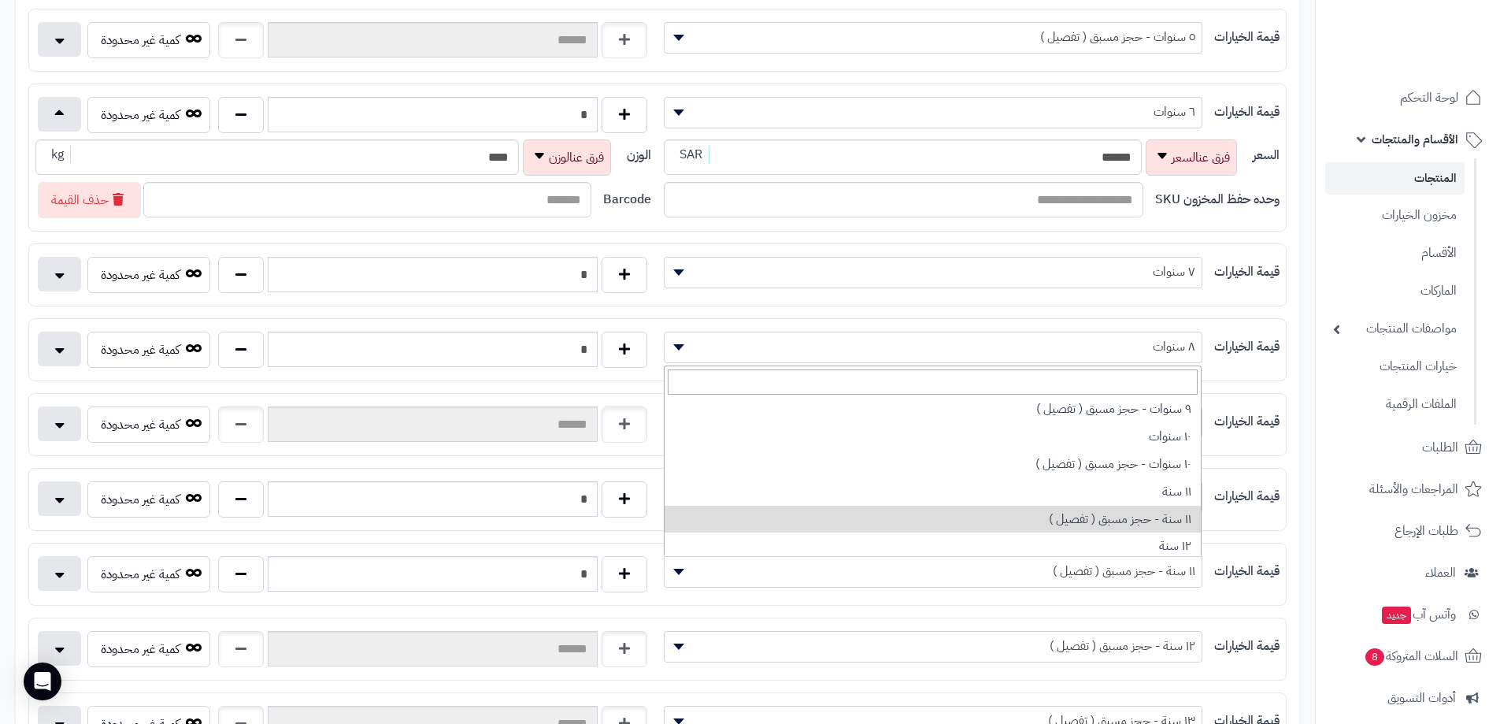
scroll to position [764, 0]
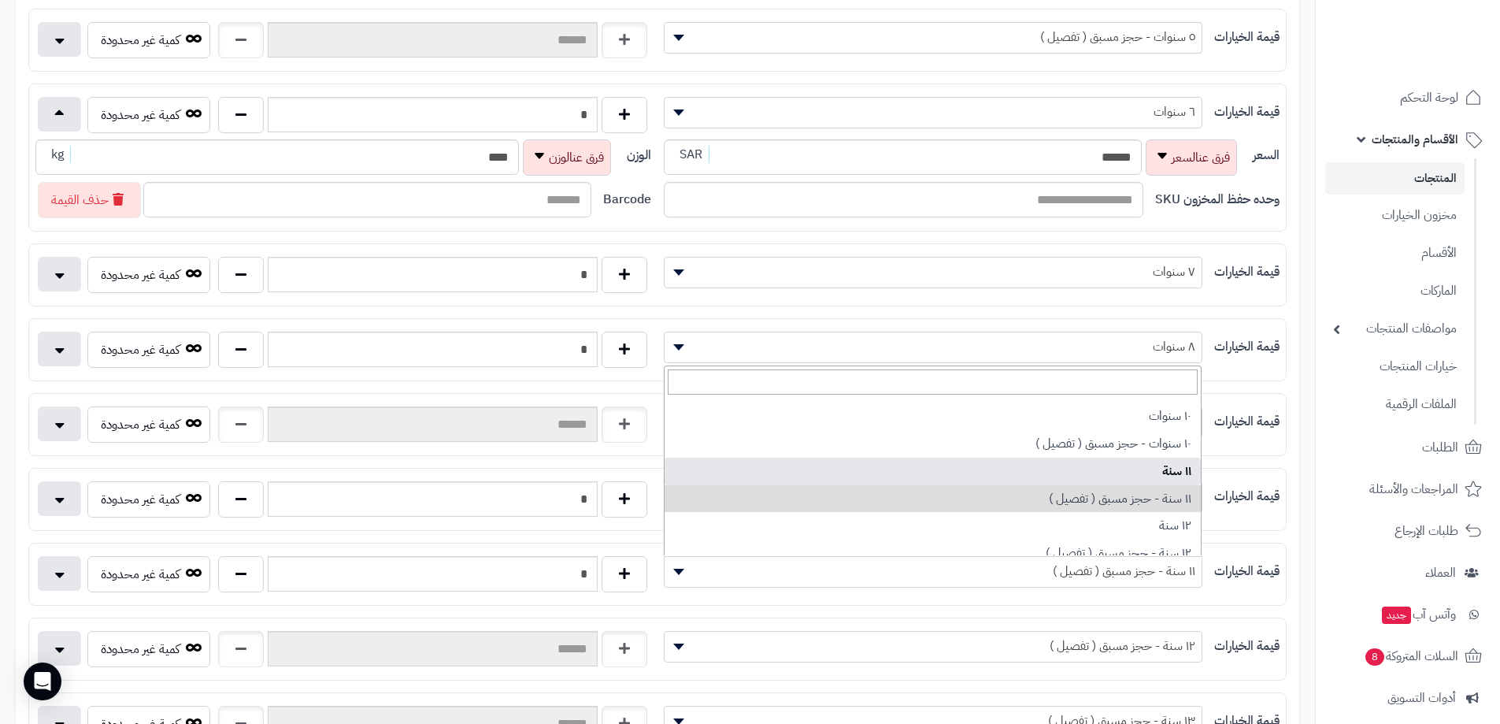
select select "***"
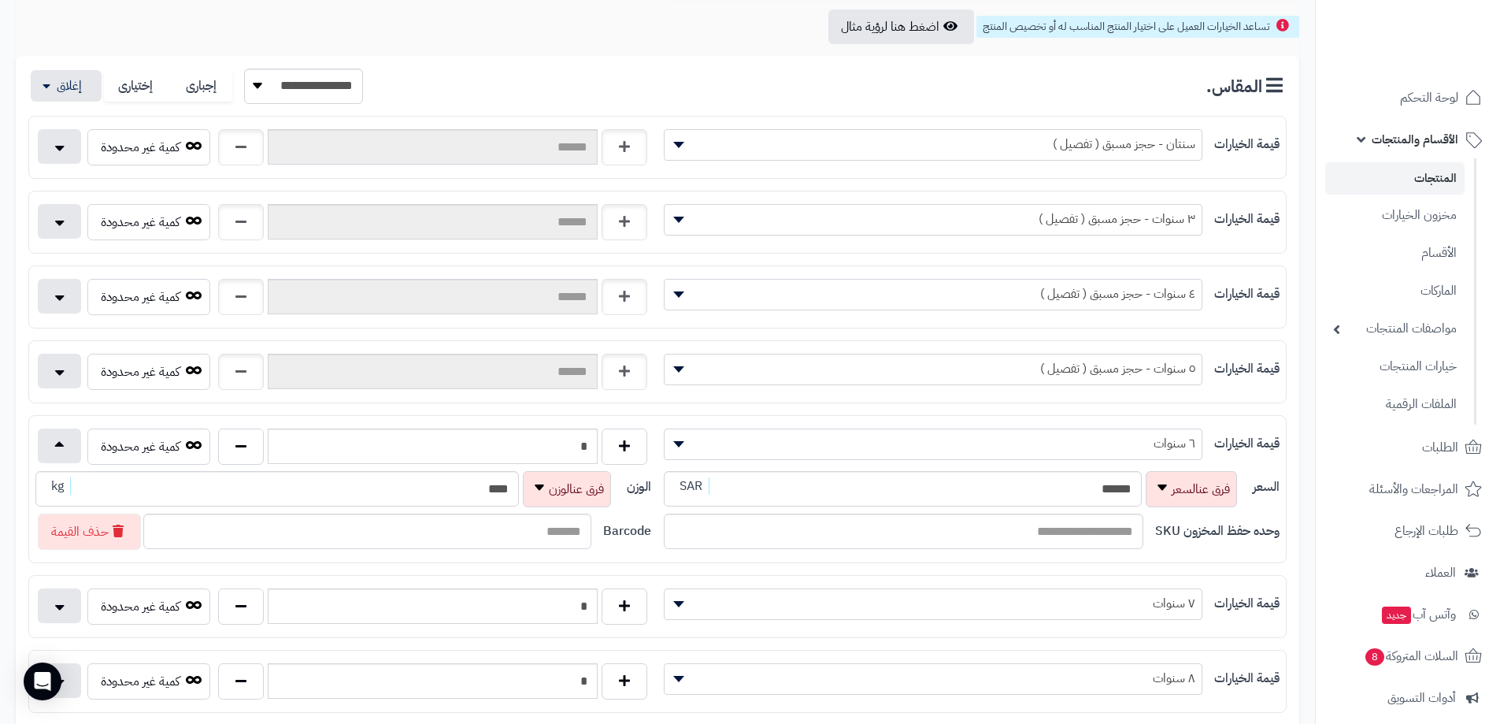
scroll to position [7, 0]
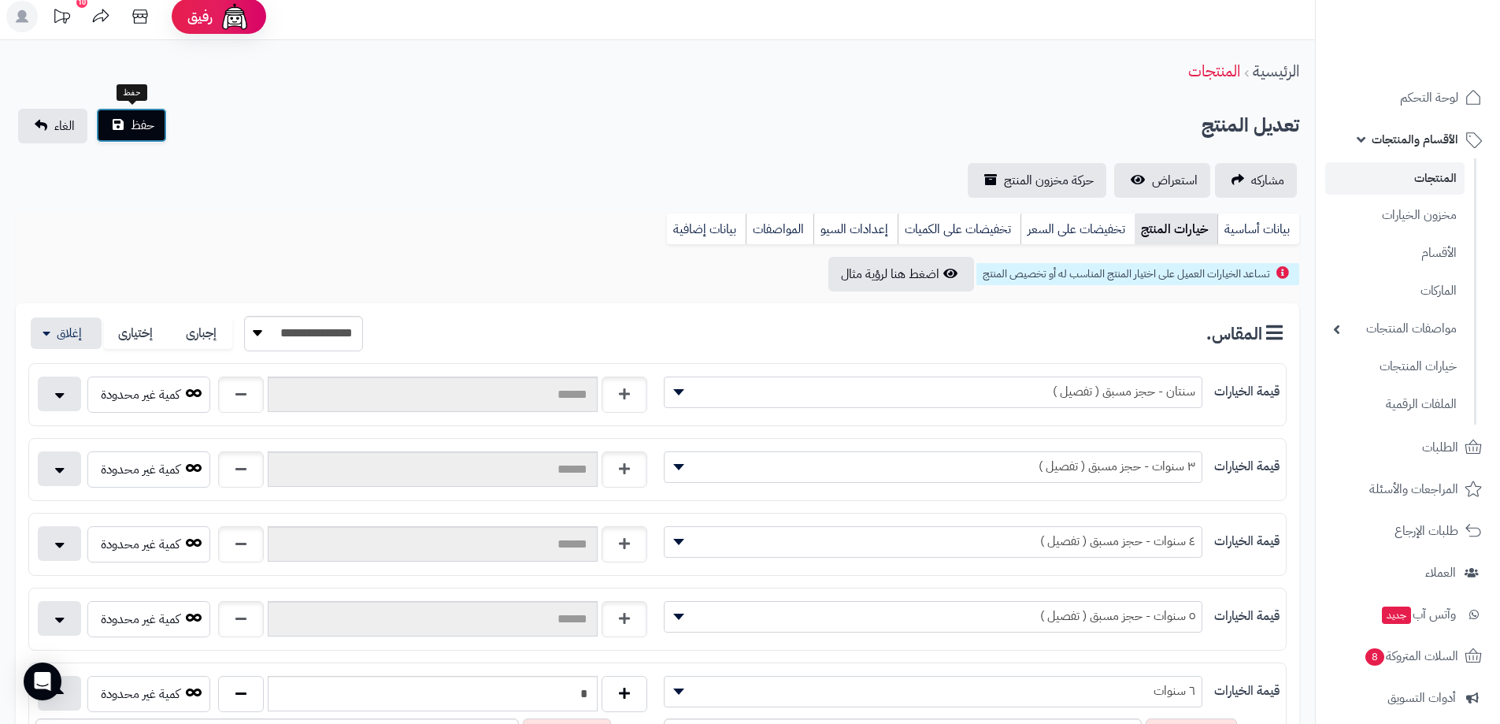
click at [113, 124] on button "حفظ" at bounding box center [131, 125] width 71 height 35
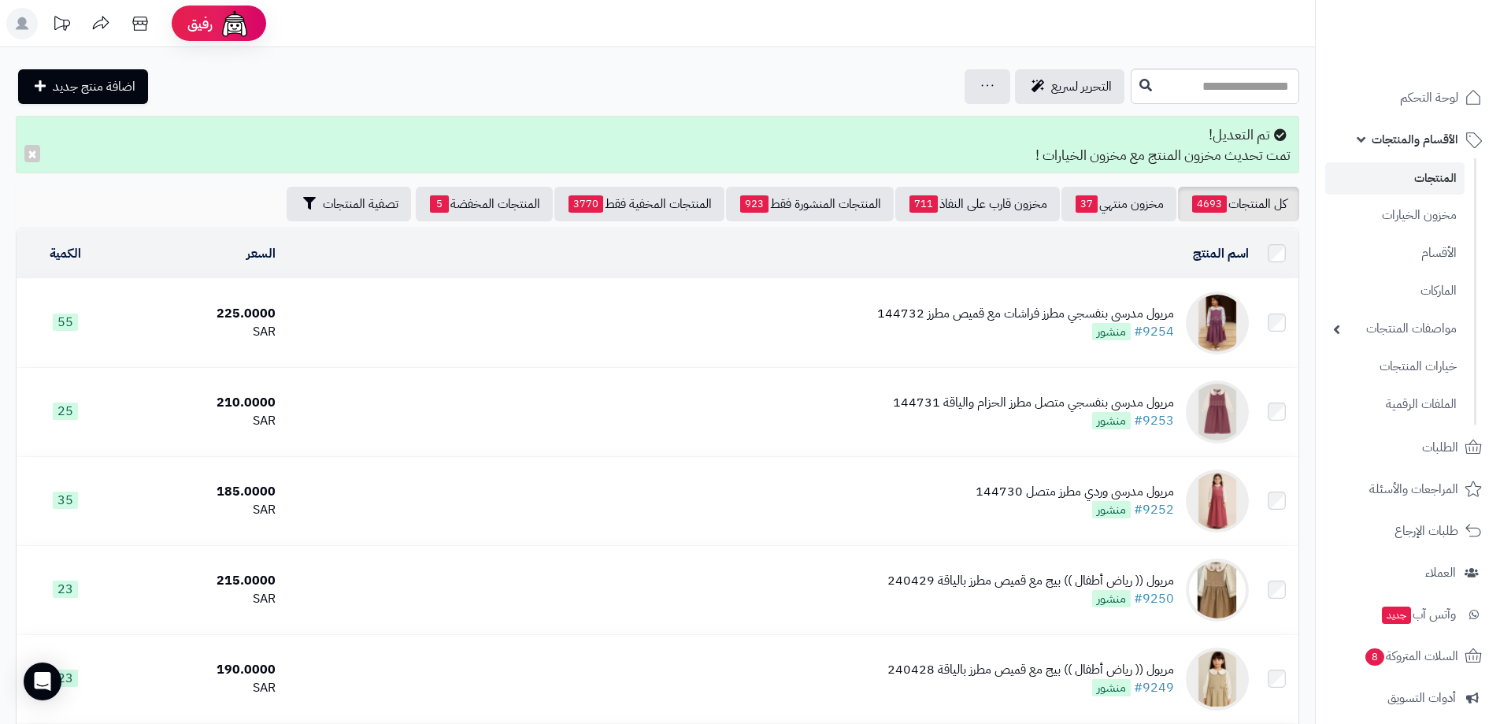
scroll to position [1503, 0]
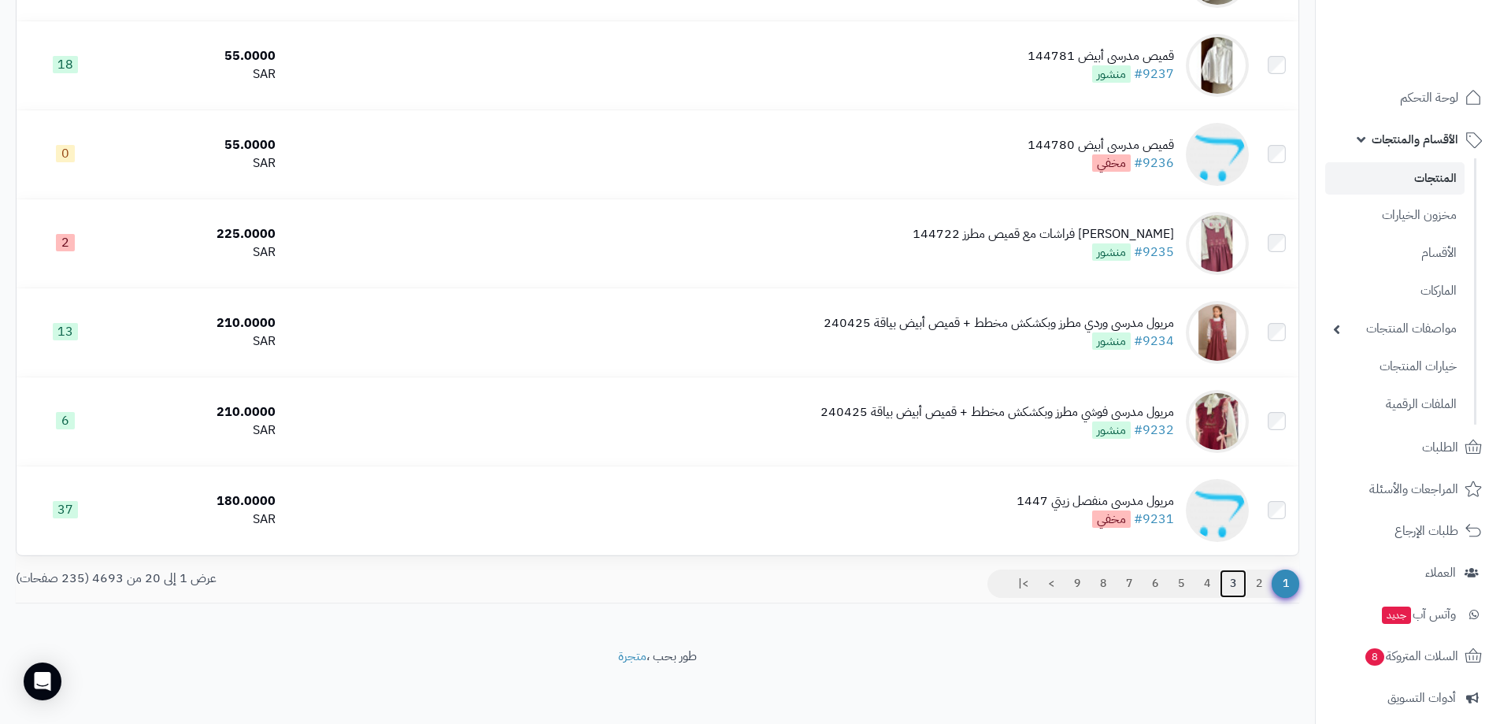
click at [1241, 576] on link "3" at bounding box center [1233, 583] width 27 height 28
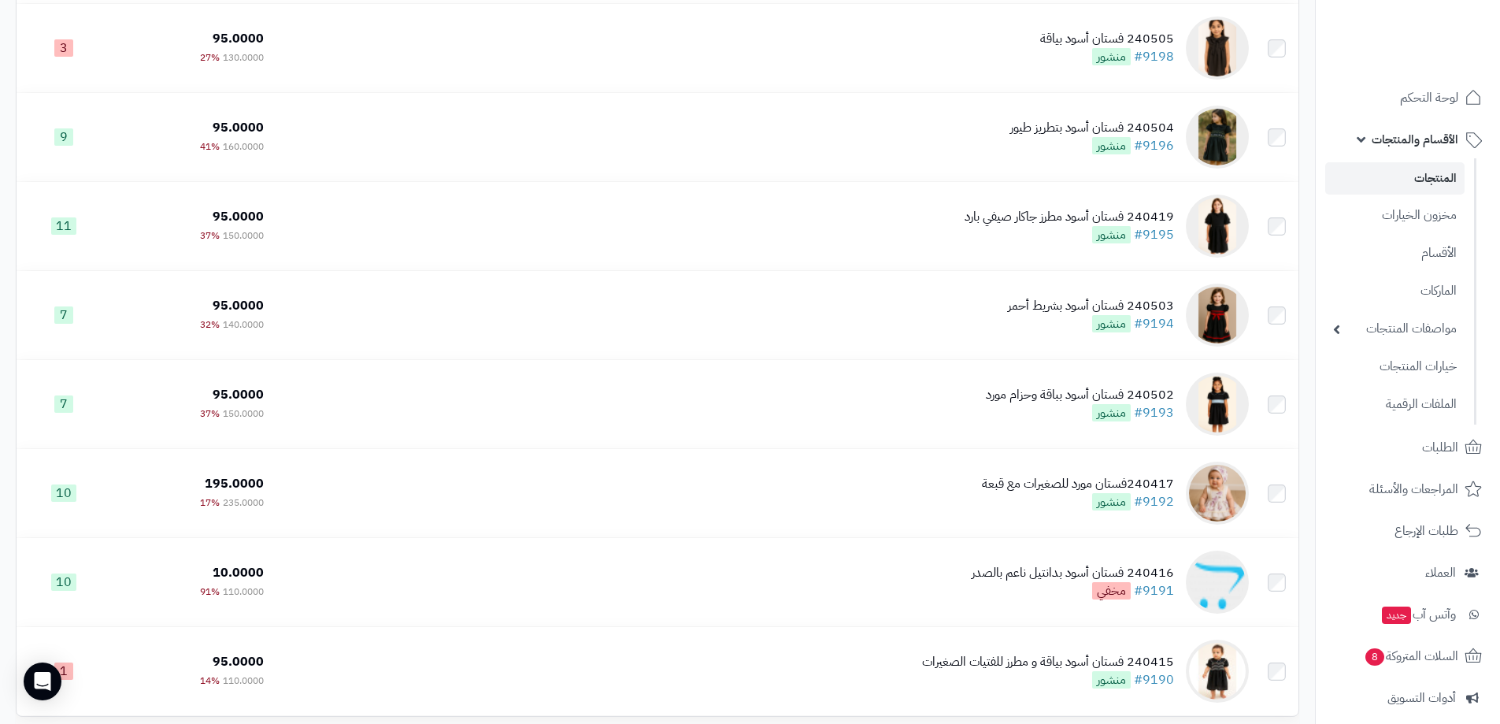
scroll to position [1433, 0]
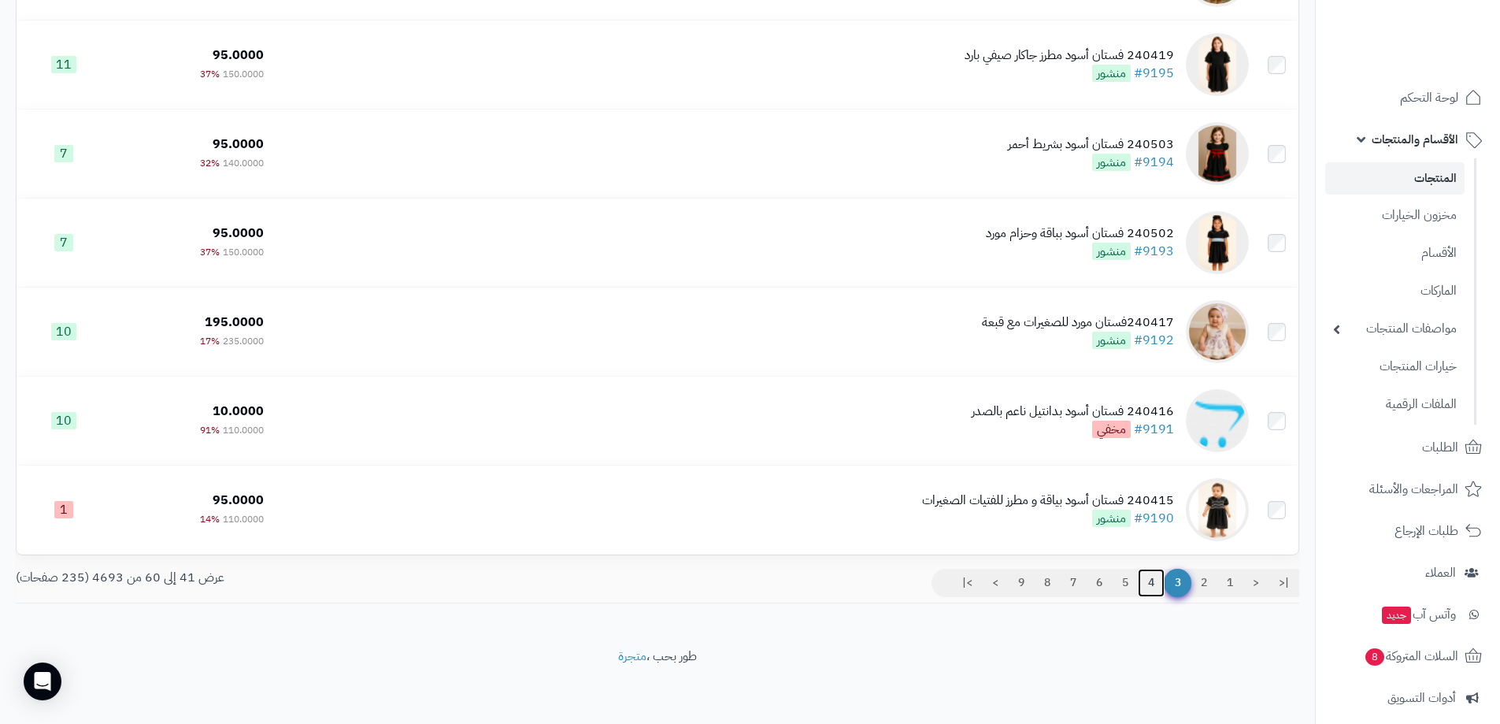
click at [1143, 580] on link "4" at bounding box center [1151, 583] width 27 height 28
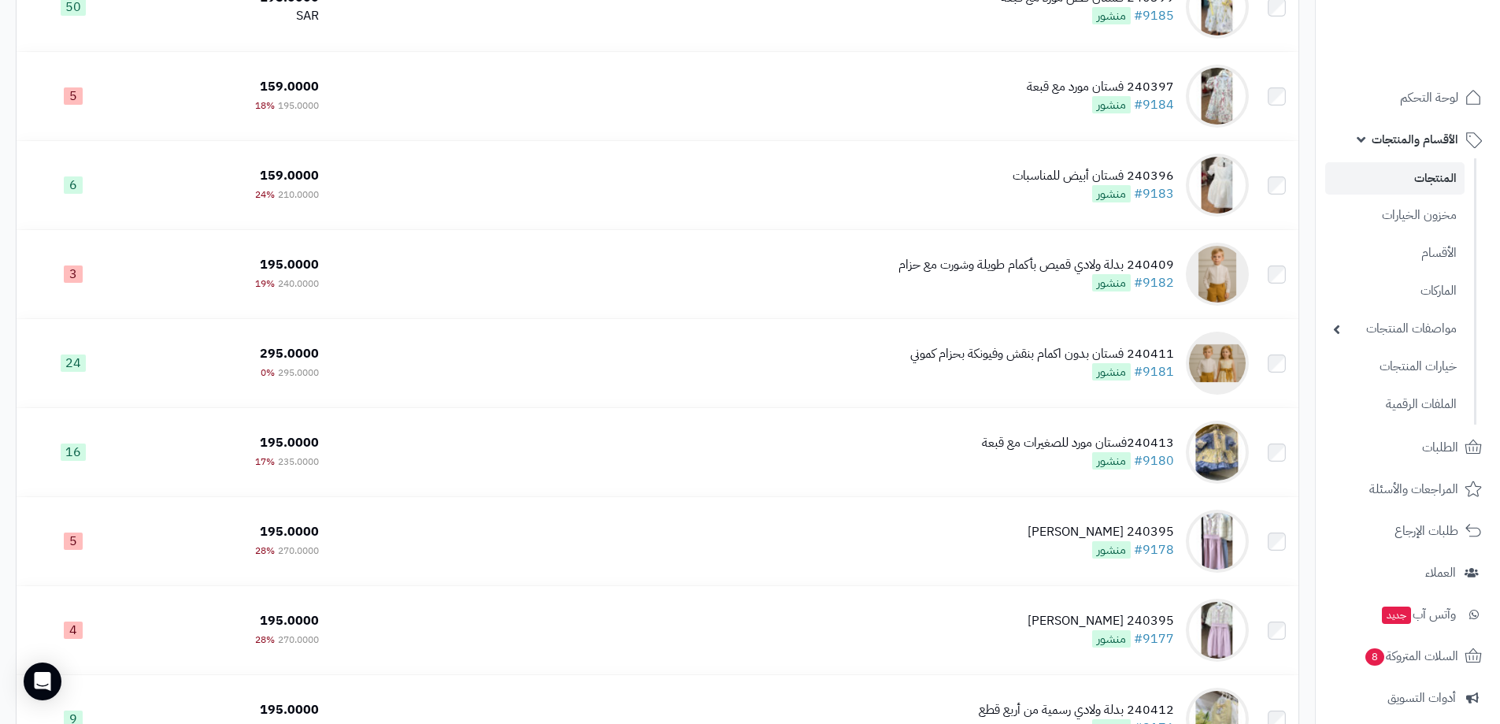
scroll to position [678, 0]
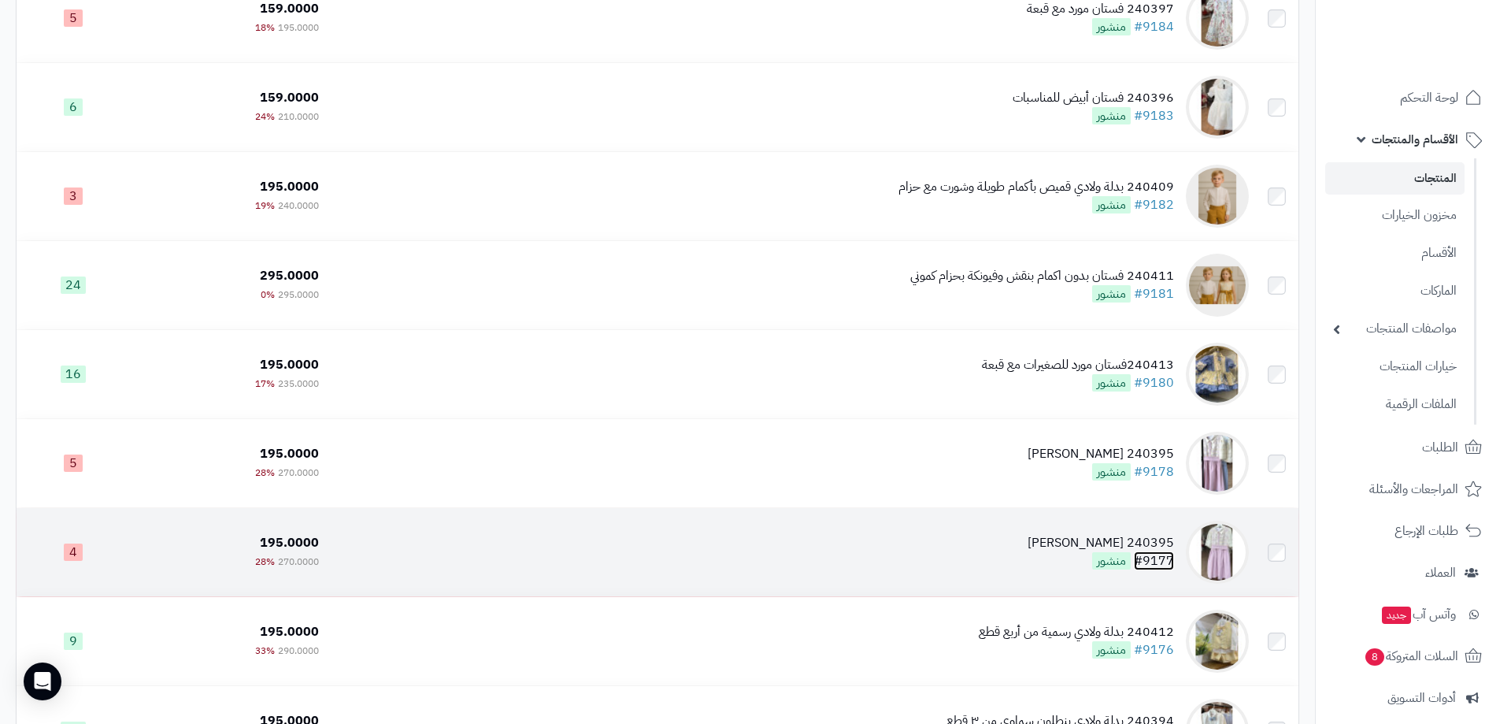
click at [1165, 560] on link "#9177" at bounding box center [1154, 560] width 40 height 19
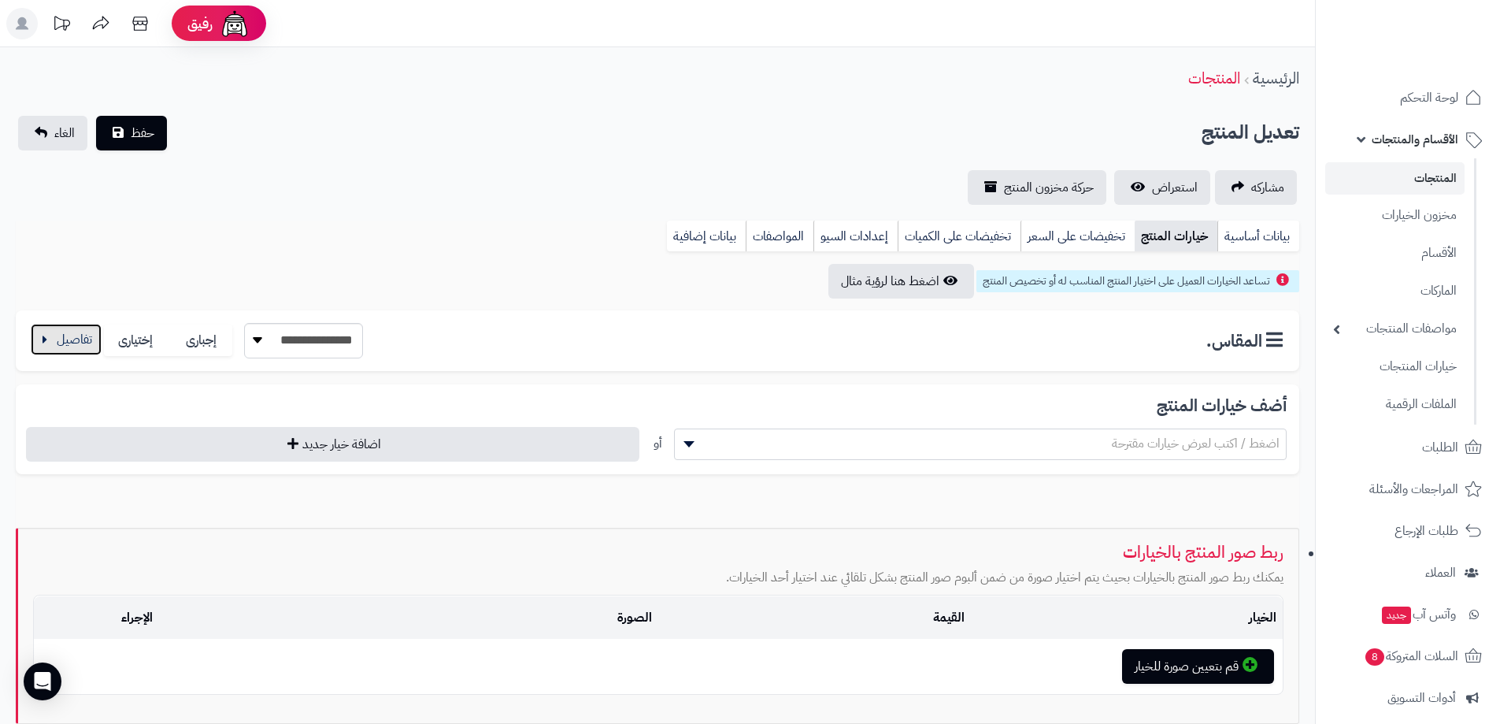
click at [42, 334] on button "button" at bounding box center [66, 340] width 71 height 32
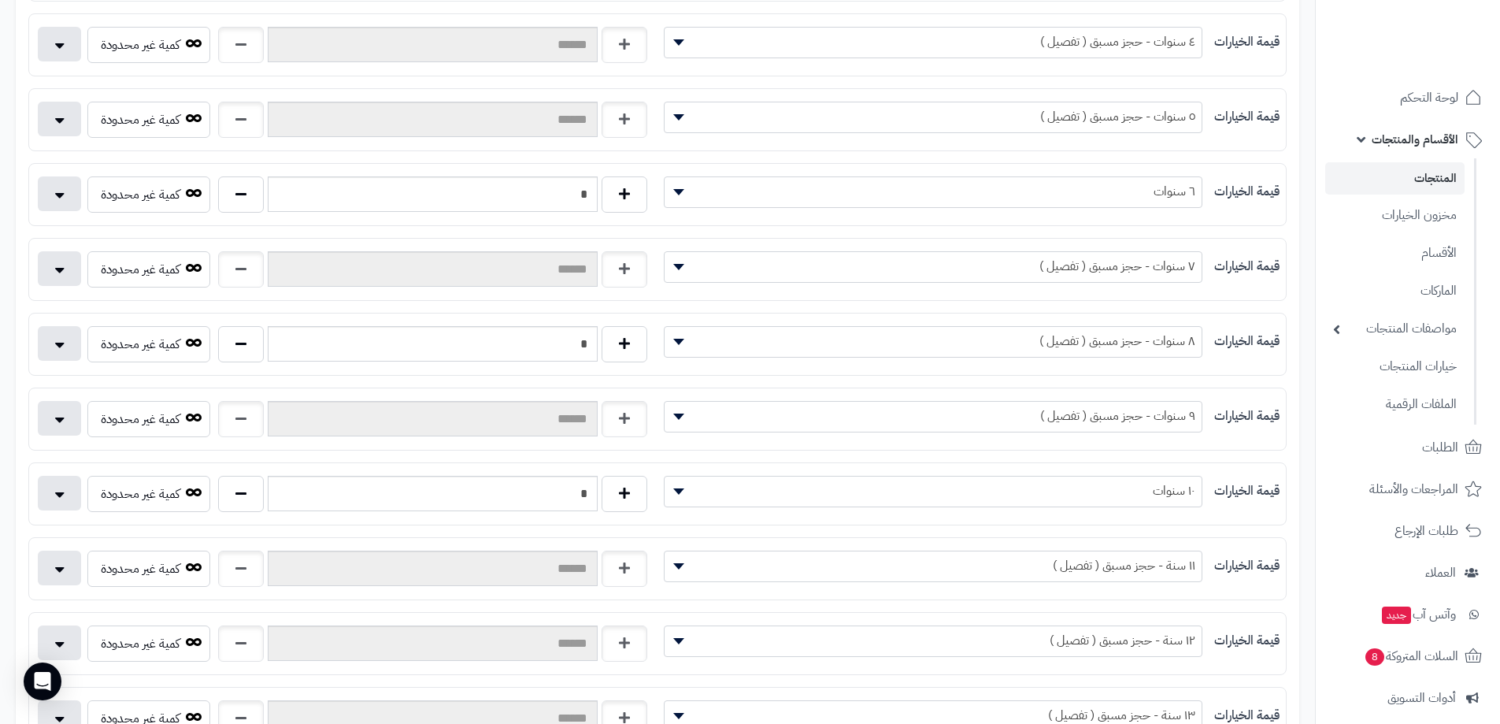
scroll to position [539, 0]
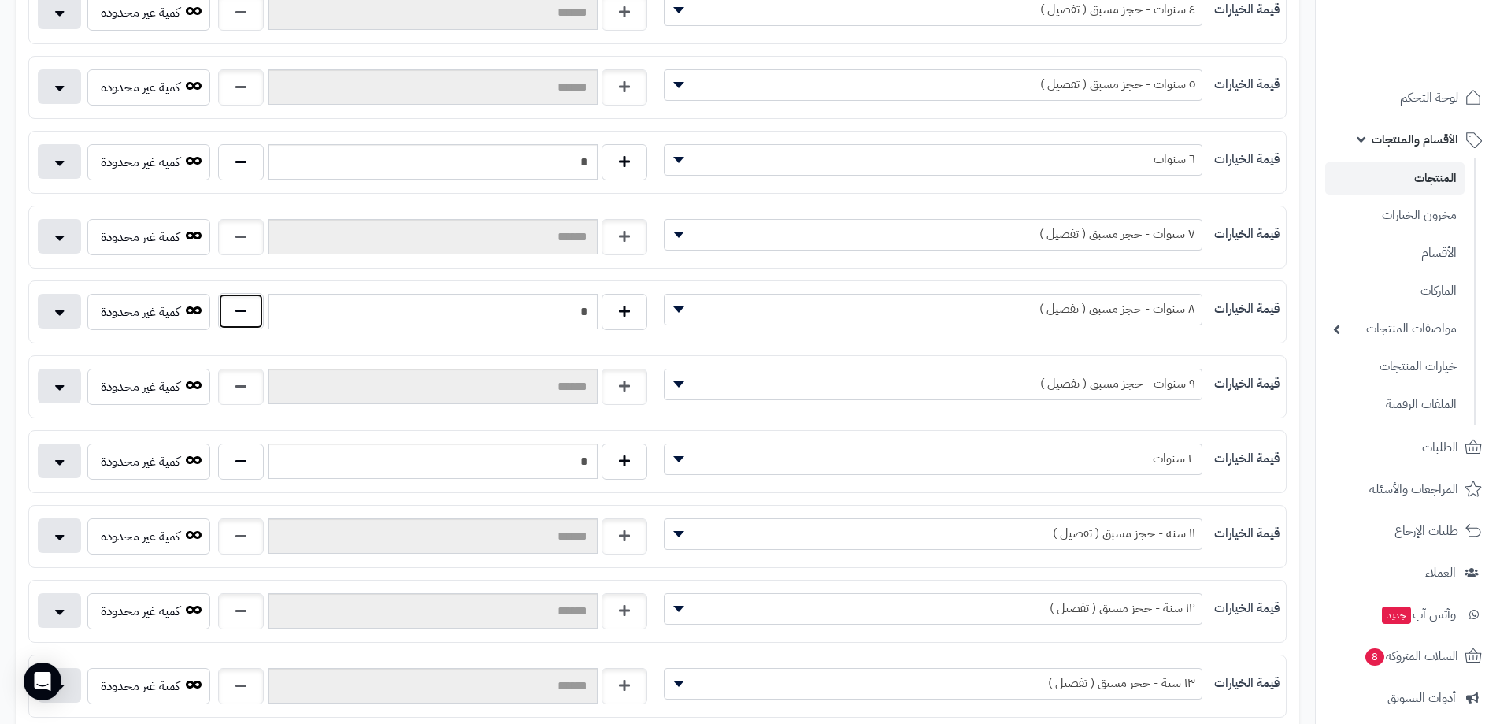
click at [230, 313] on button "button" at bounding box center [241, 311] width 46 height 36
click at [231, 313] on button "button" at bounding box center [241, 311] width 46 height 36
type input "*"
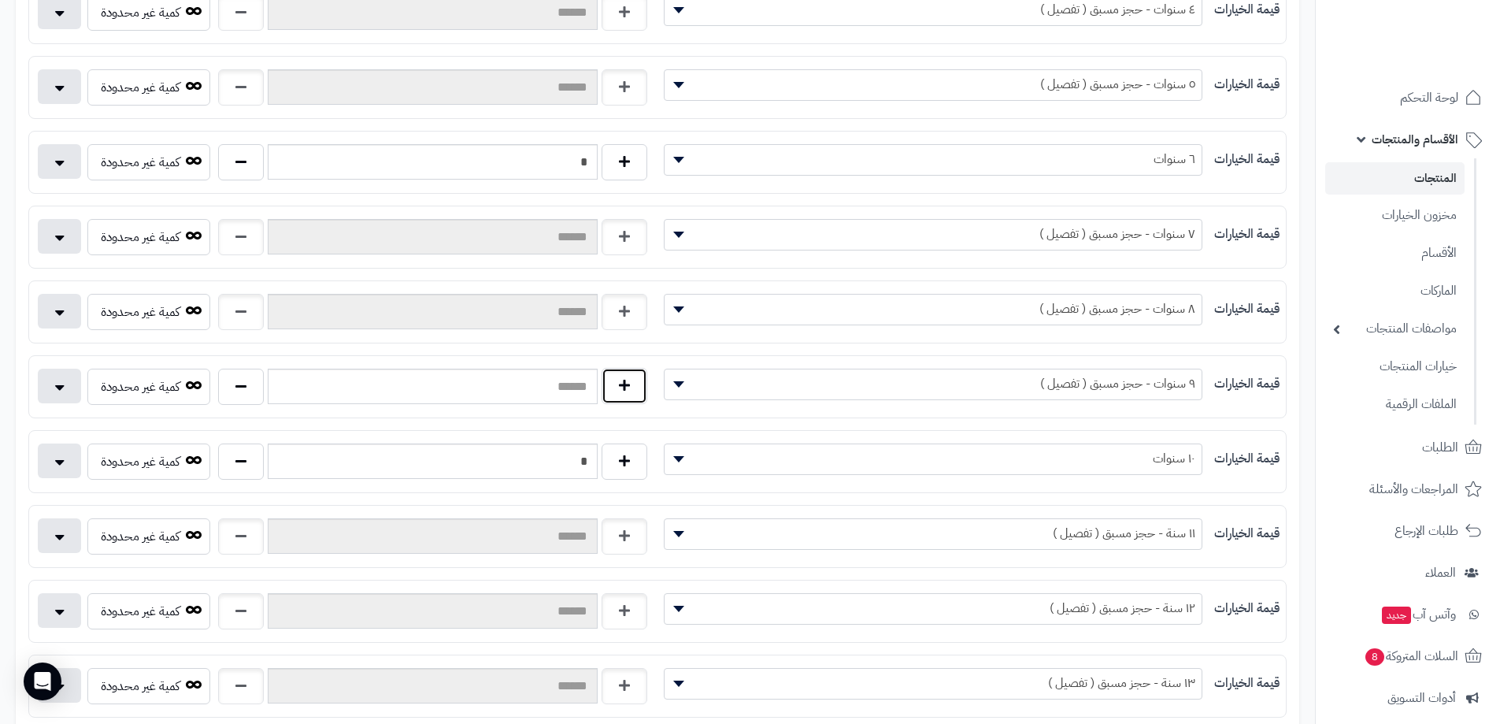
click at [642, 390] on button "button" at bounding box center [625, 386] width 46 height 36
type input "*"
click at [848, 389] on span "٩ سنوات - حجز مسبق ( تفصيل )" at bounding box center [933, 384] width 537 height 24
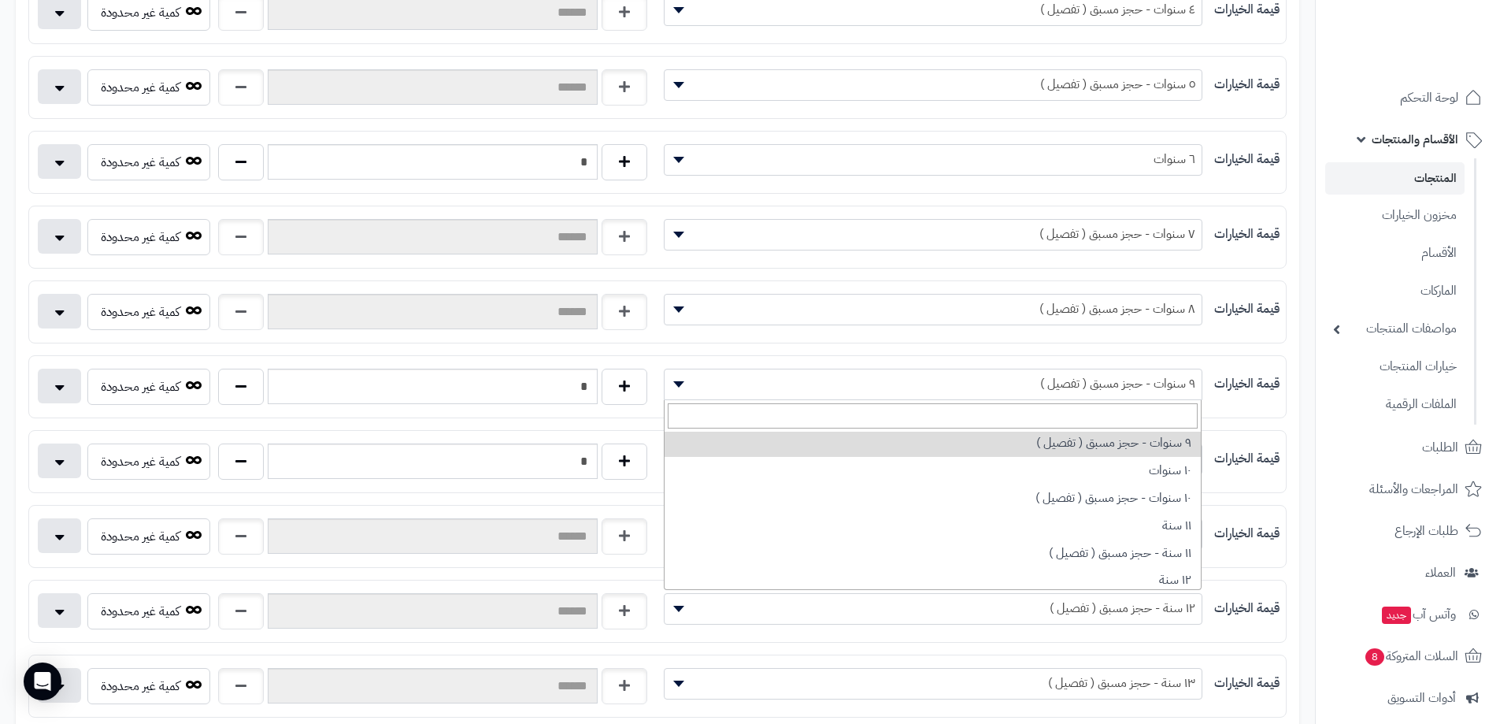
scroll to position [687, 0]
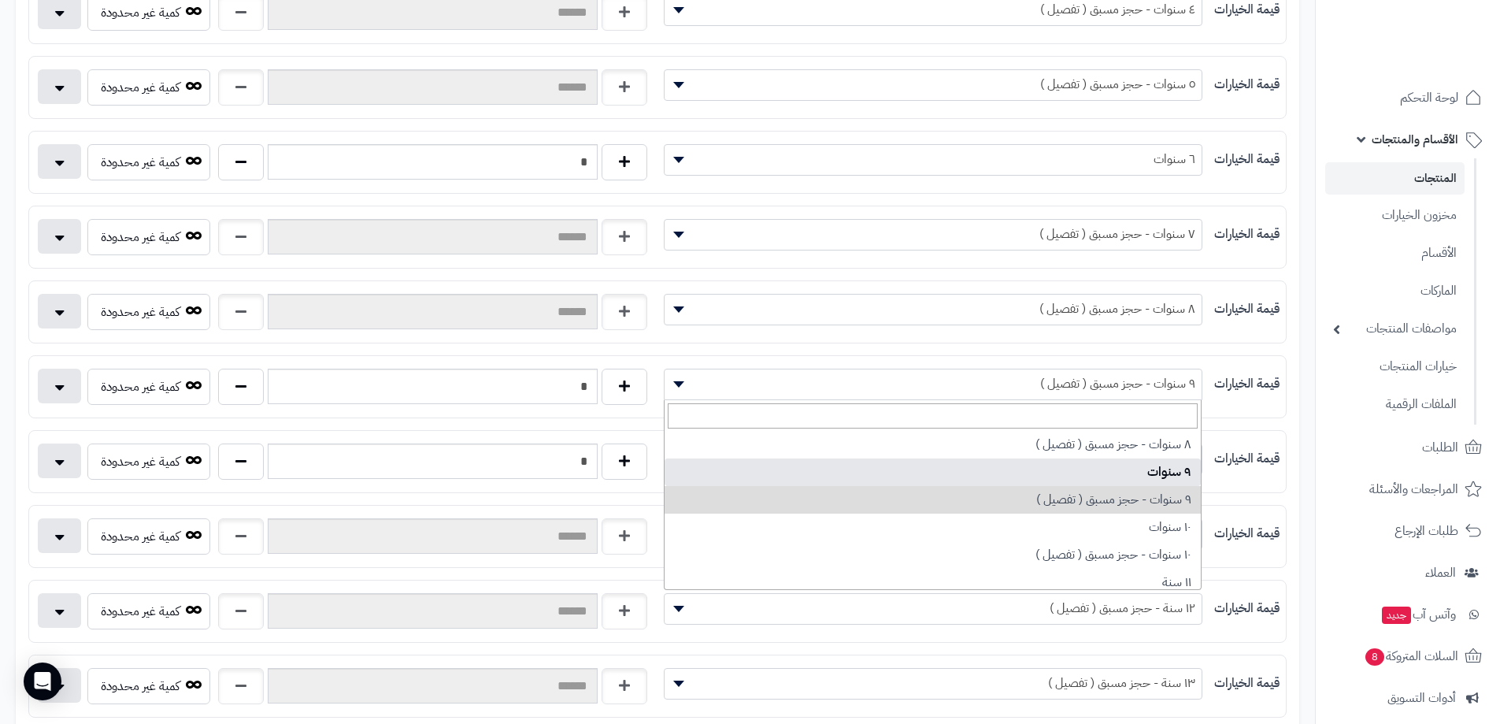
select select "***"
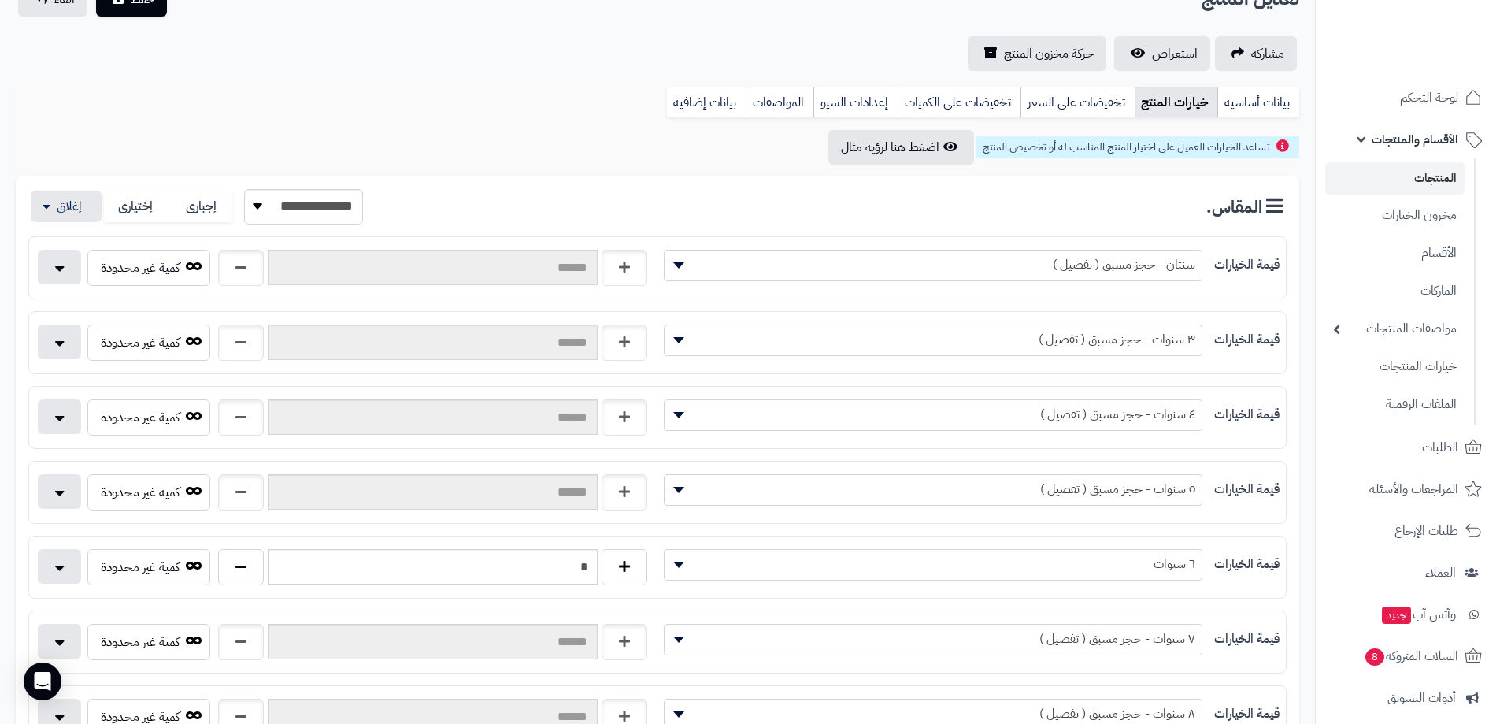
scroll to position [85, 0]
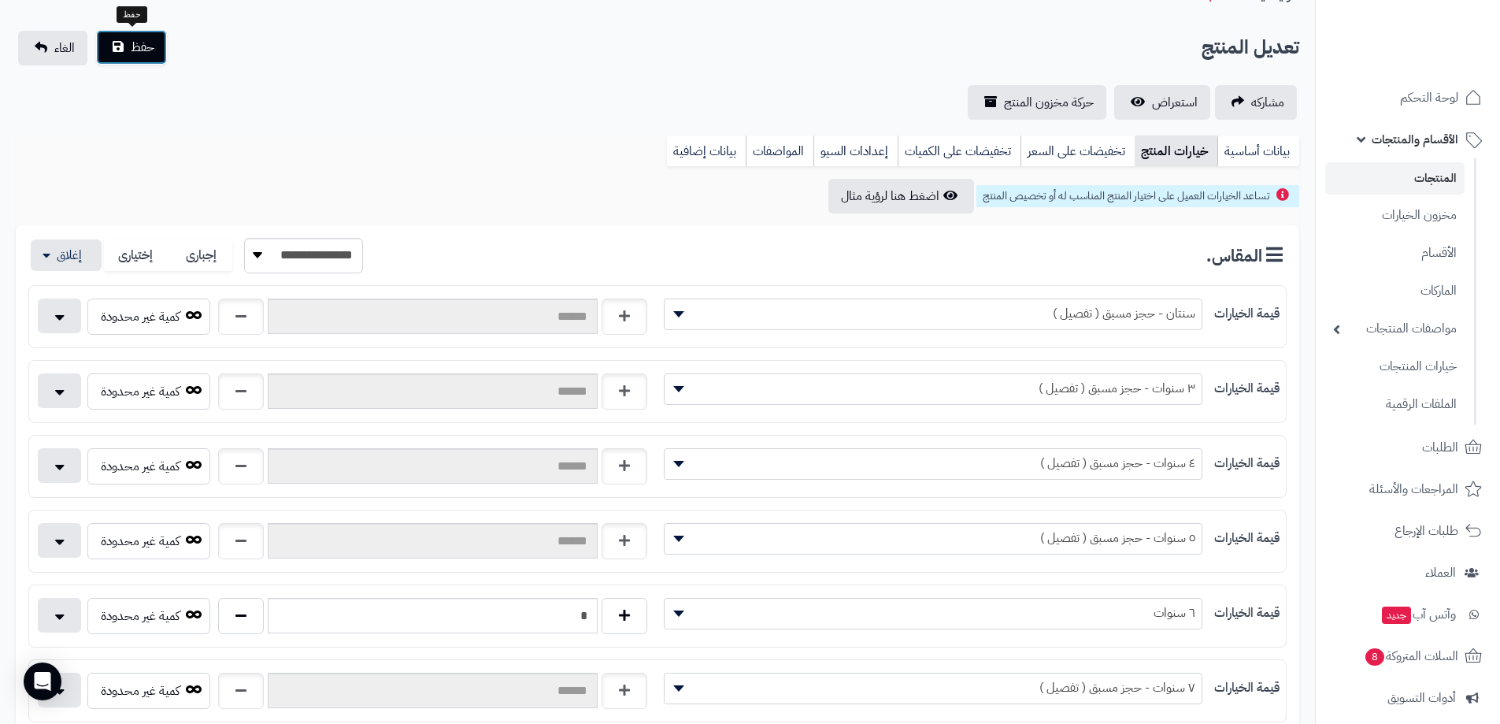
click at [120, 50] on button "حفظ" at bounding box center [131, 47] width 71 height 35
